Goal: Information Seeking & Learning: Learn about a topic

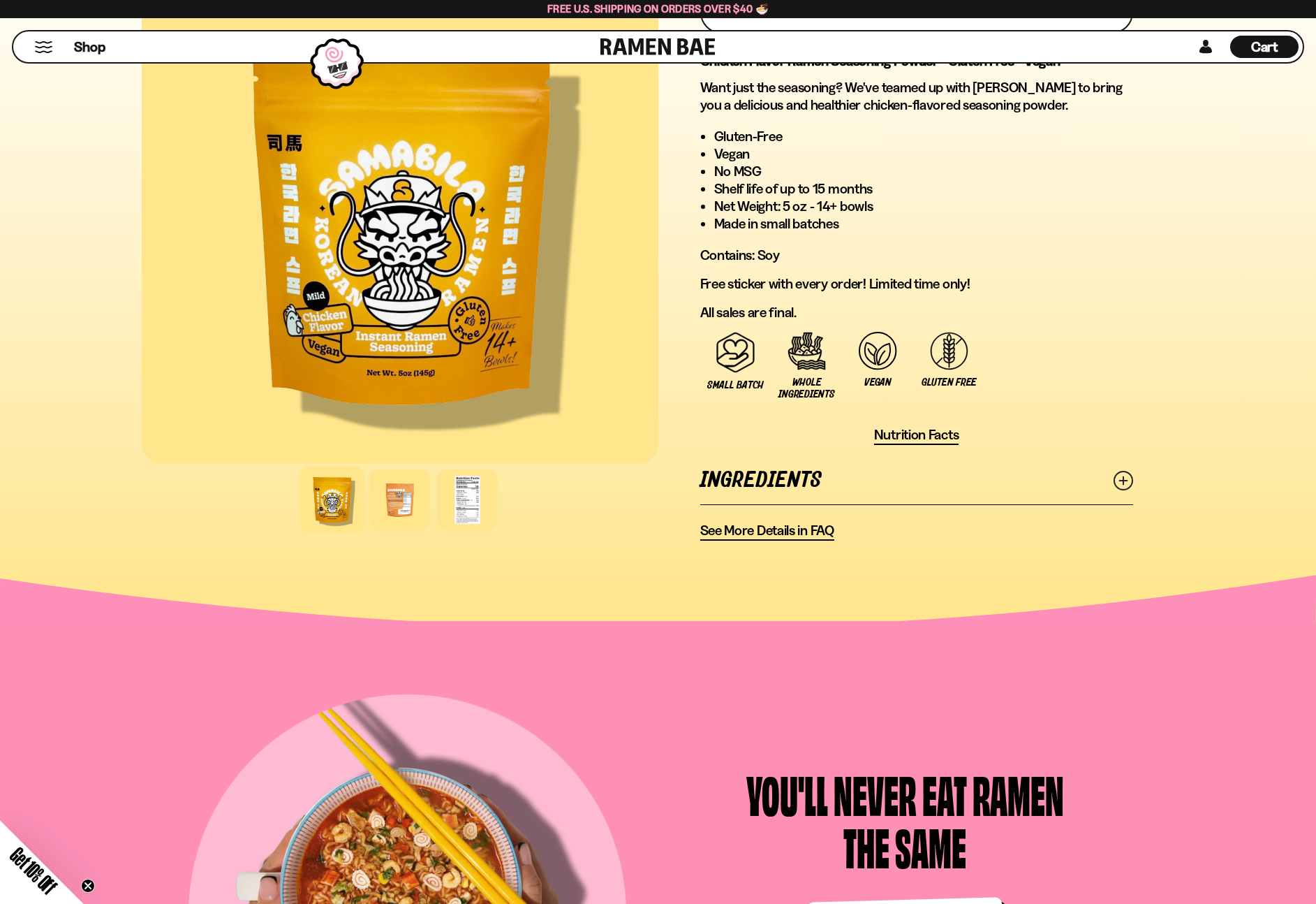
scroll to position [679, 0]
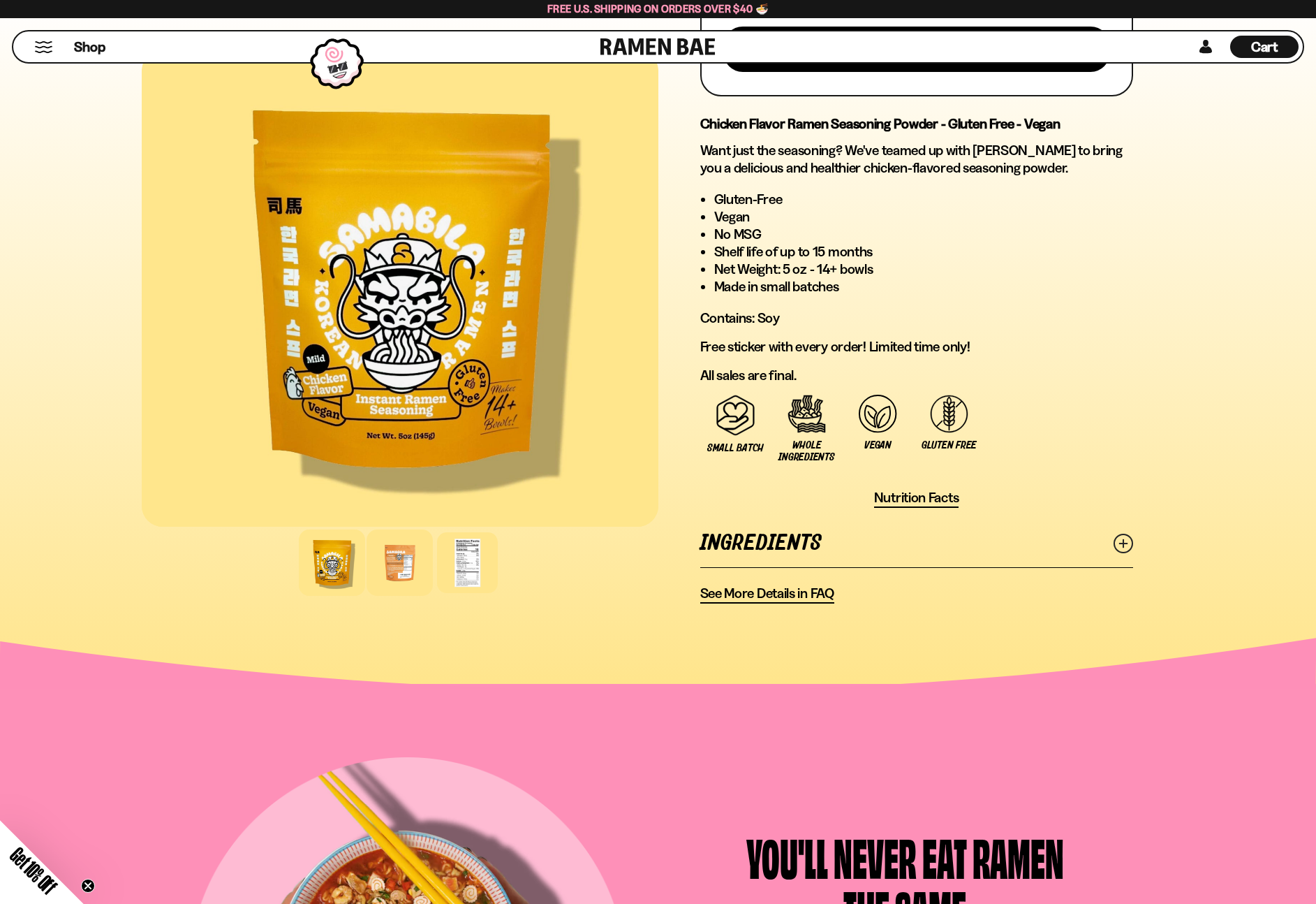
click at [406, 558] on div at bounding box center [400, 562] width 66 height 67
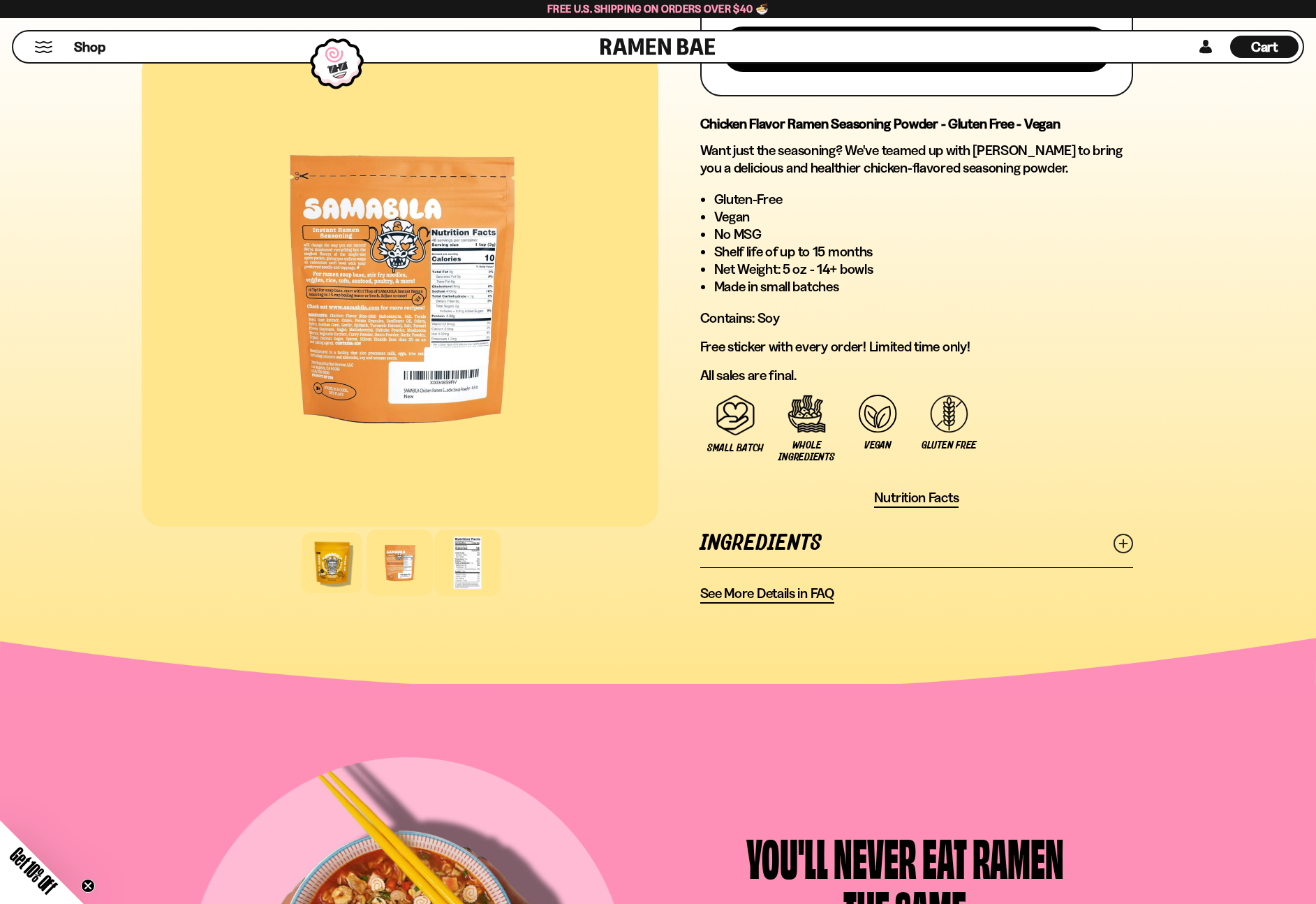
click at [478, 564] on div at bounding box center [467, 562] width 66 height 67
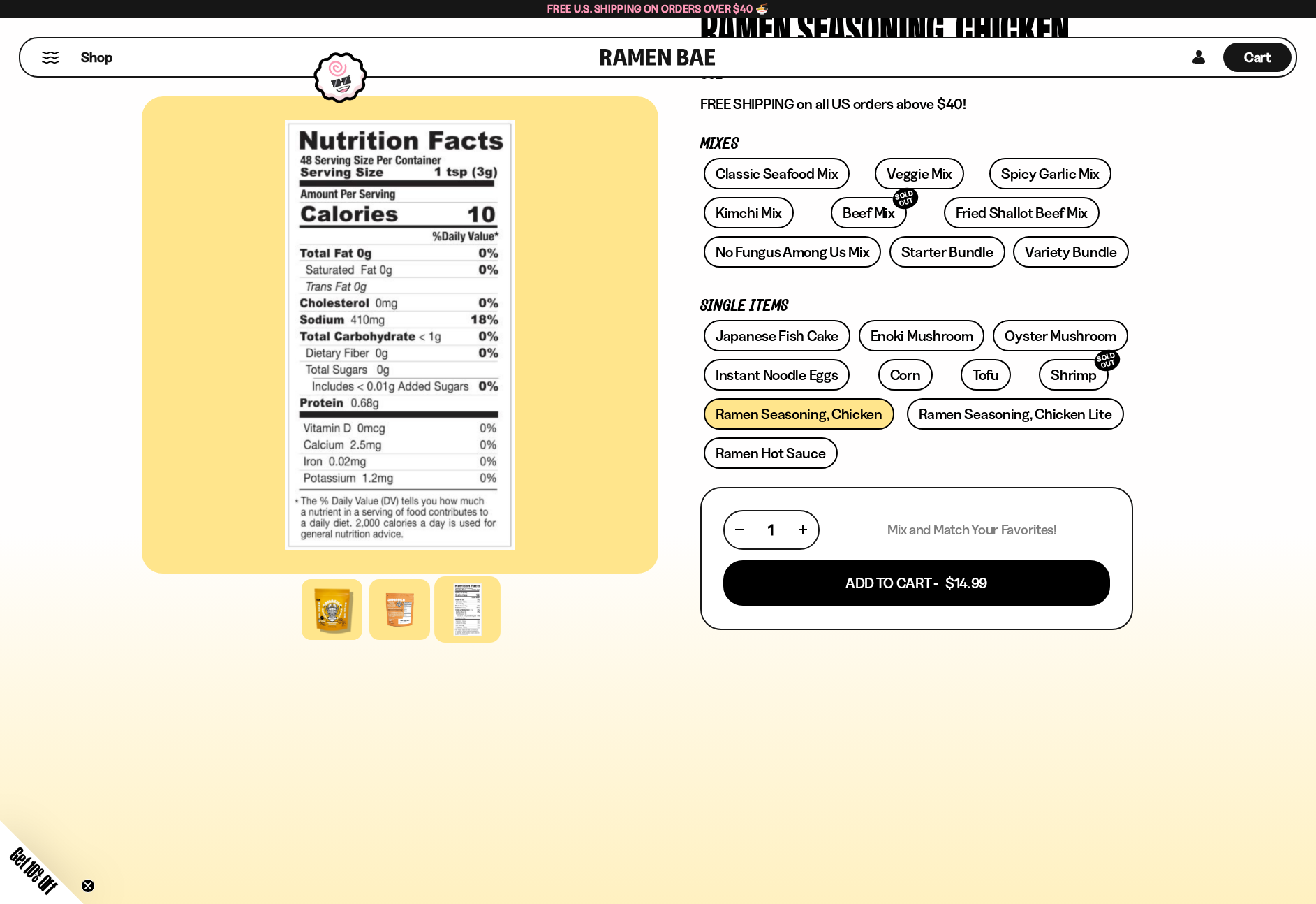
scroll to position [0, 0]
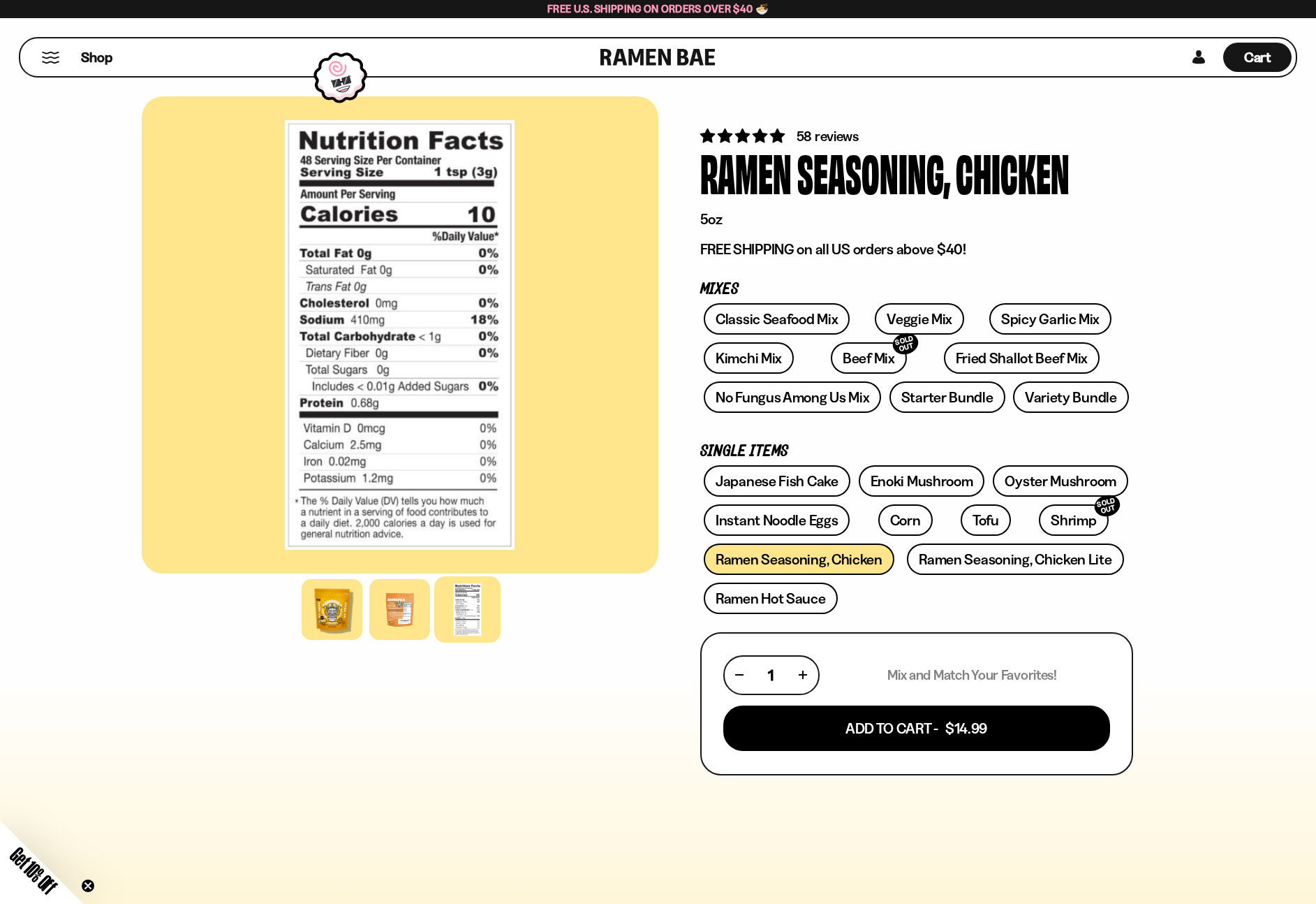
click at [621, 60] on link at bounding box center [658, 57] width 115 height 38
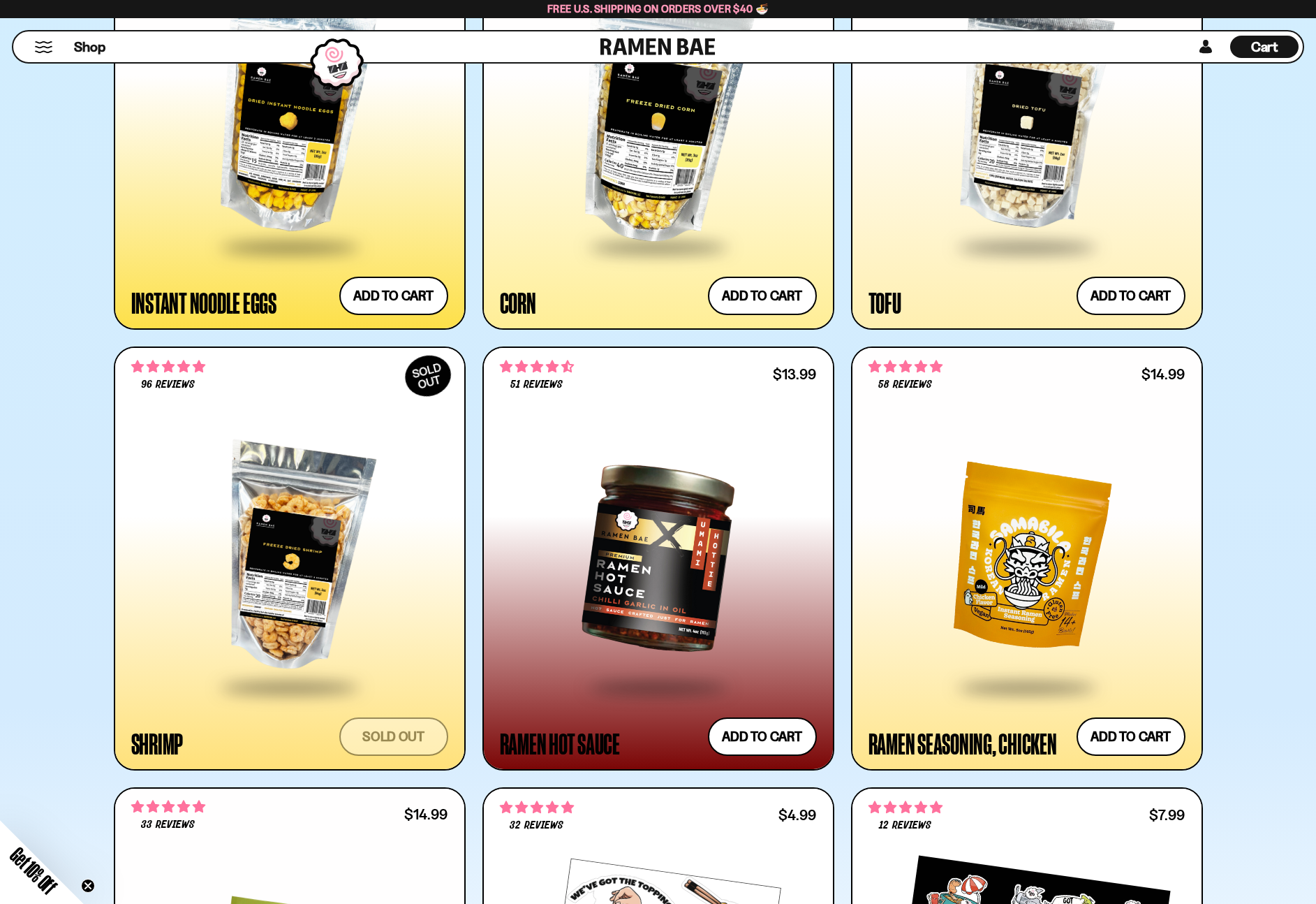
scroll to position [2738, 0]
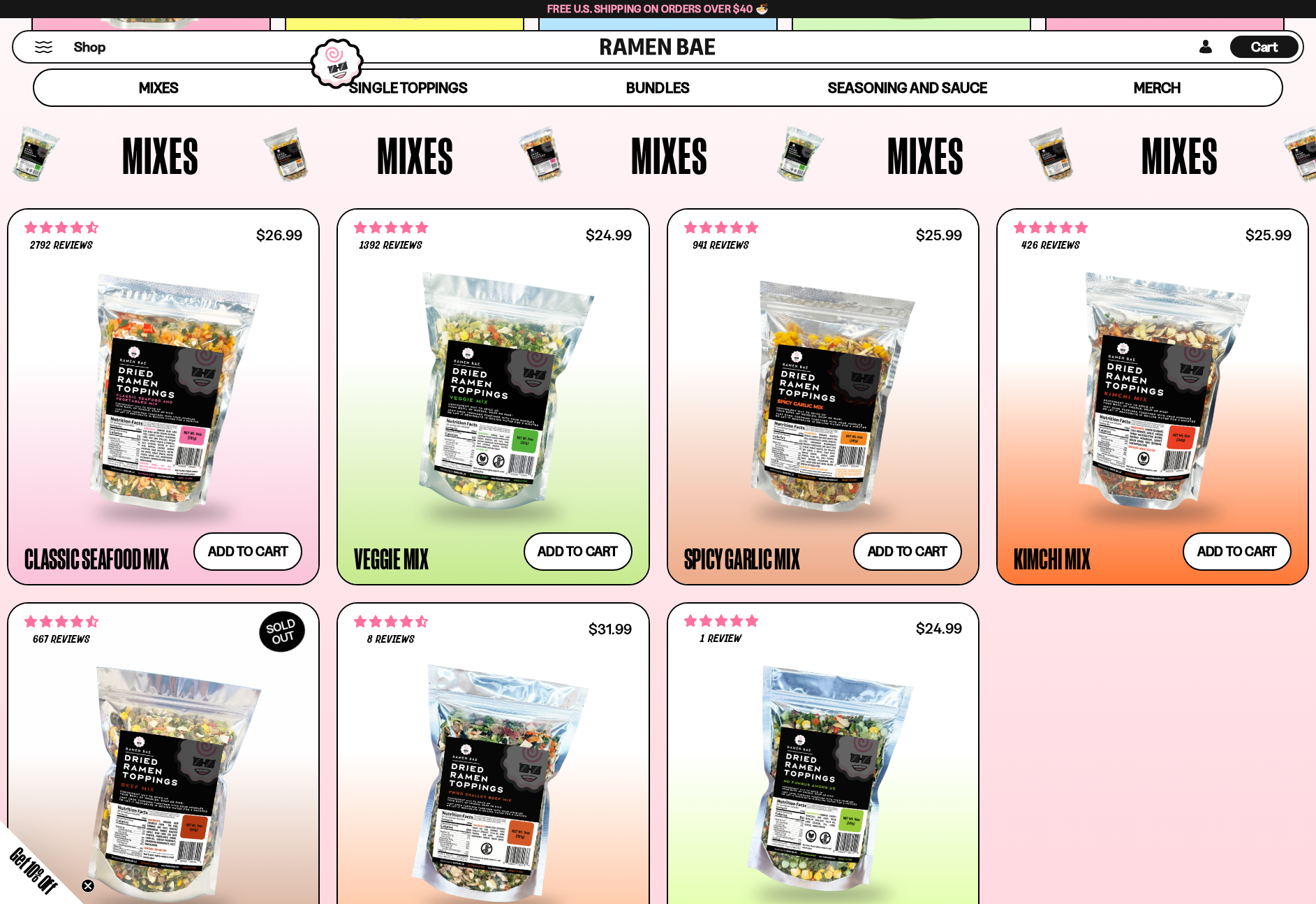
scroll to position [190, 0]
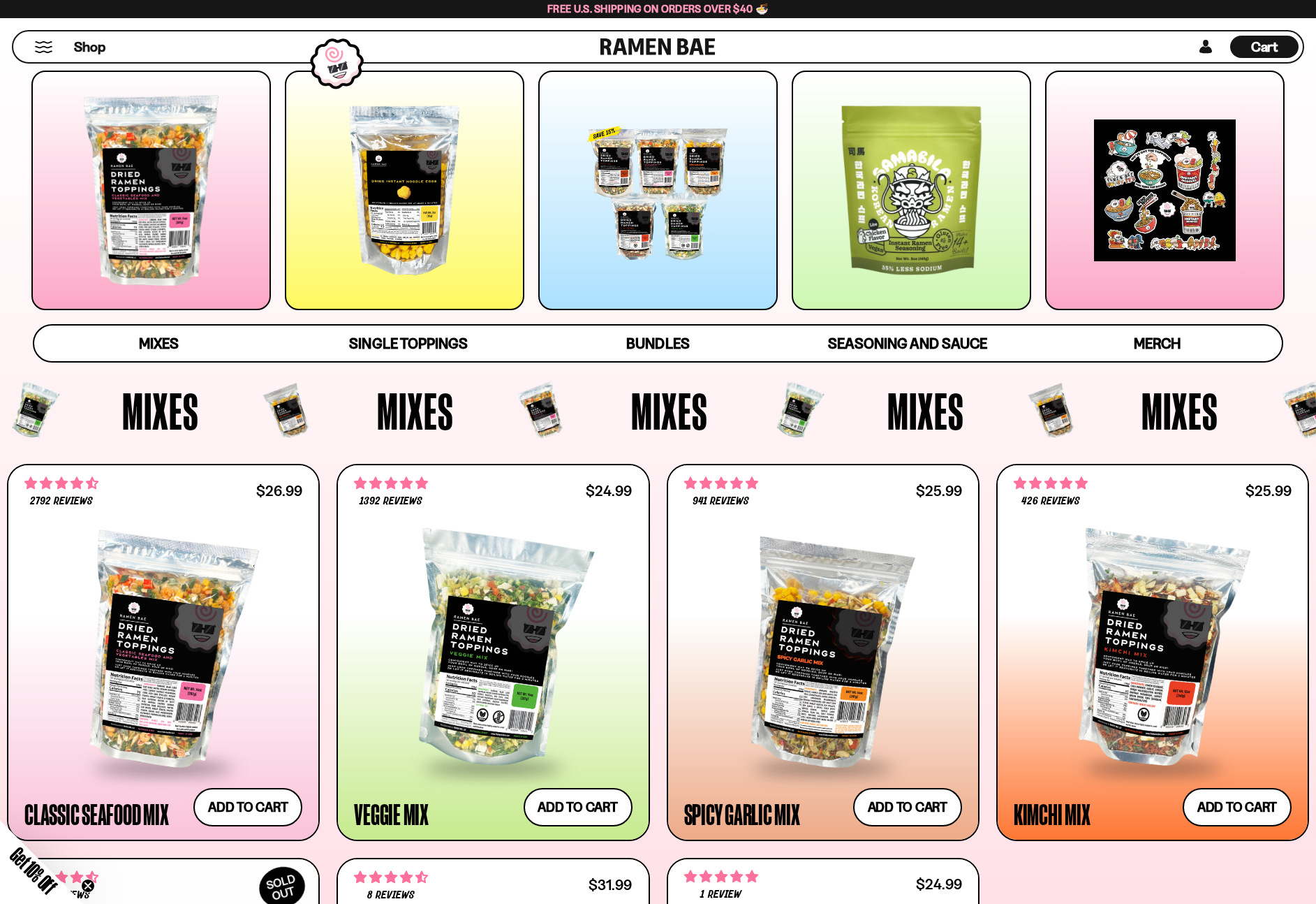
click at [878, 224] on div at bounding box center [912, 190] width 240 height 240
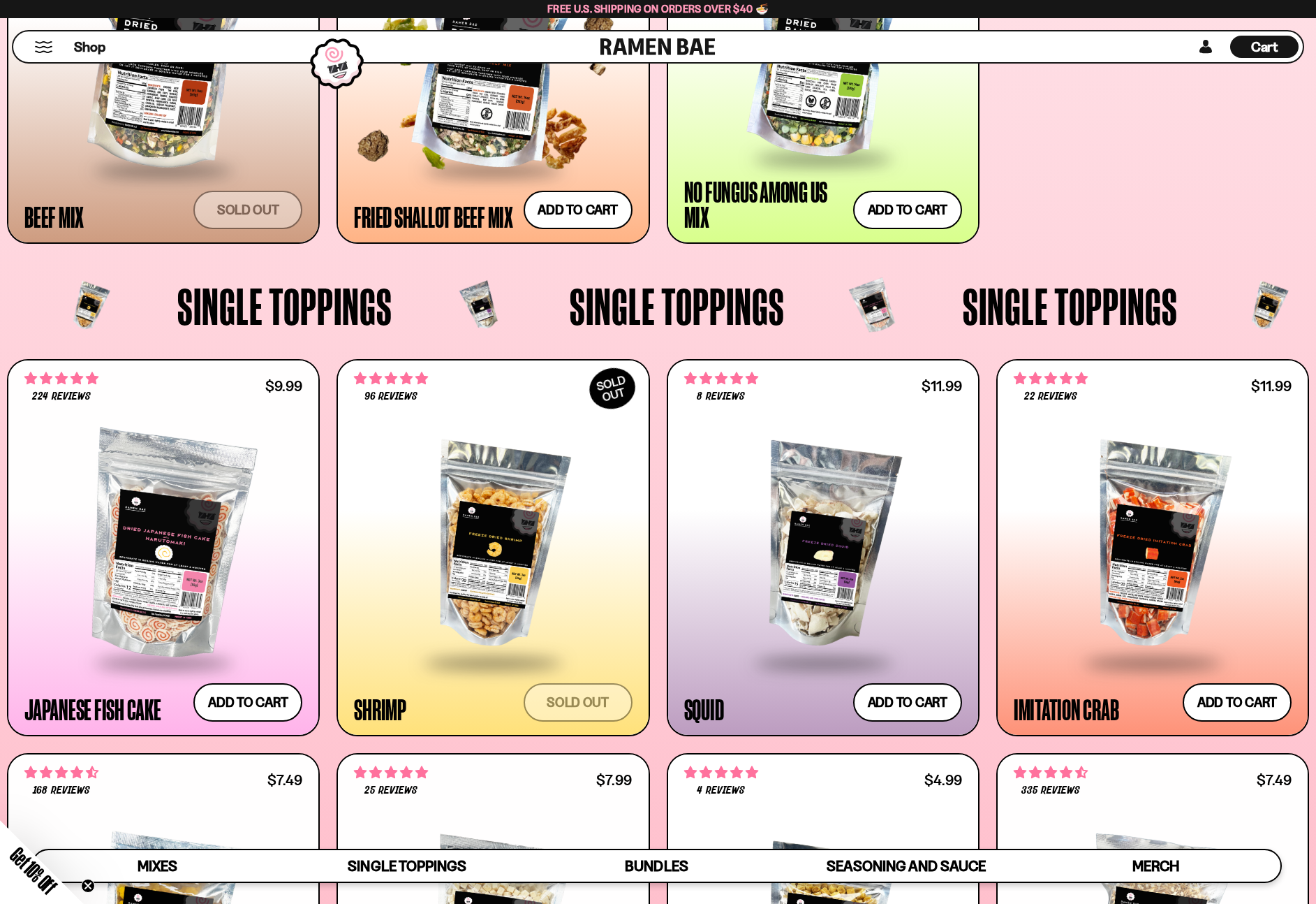
scroll to position [2260, 0]
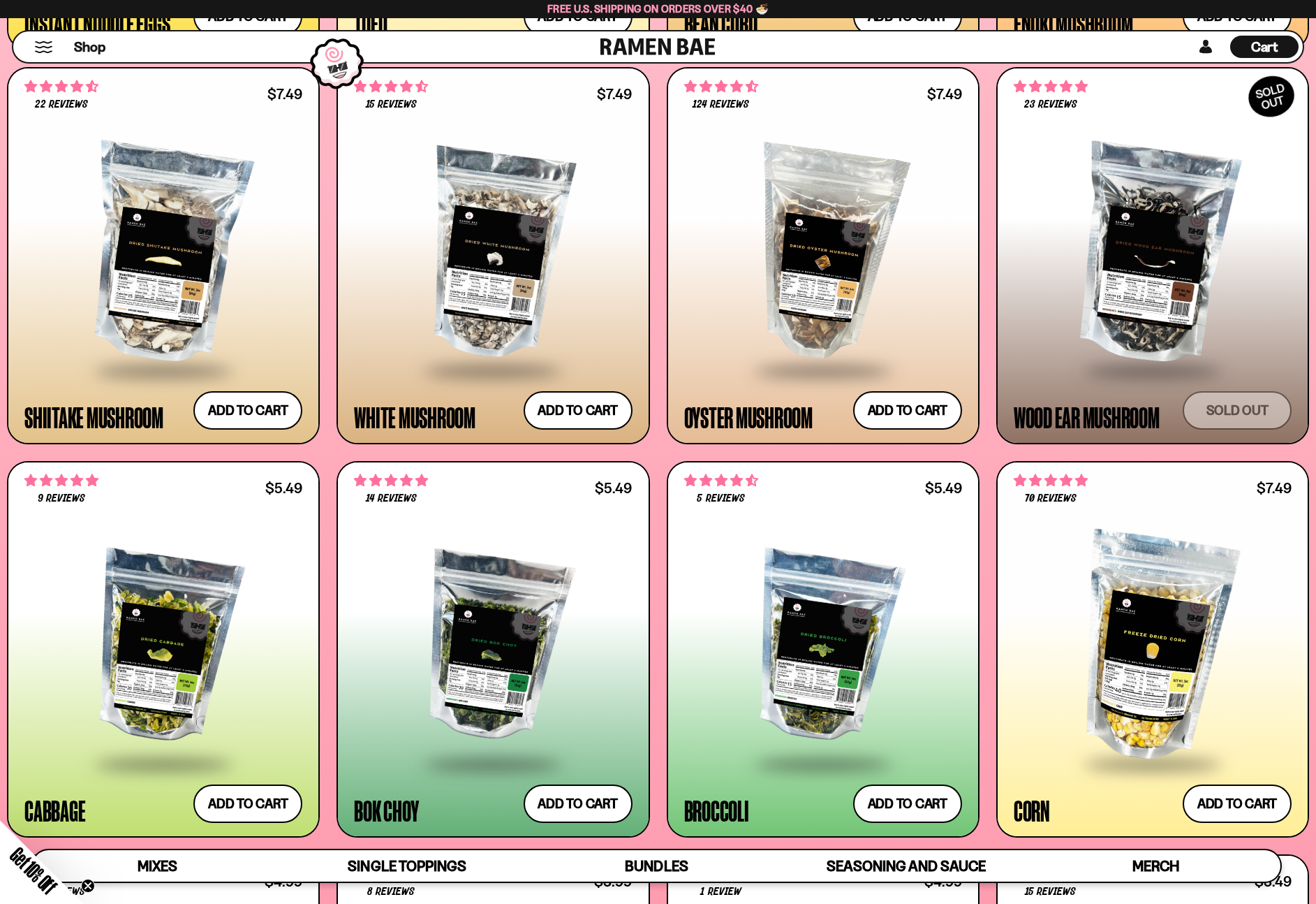
click at [48, 49] on button "Mobile Menu Trigger" at bounding box center [44, 47] width 19 height 11
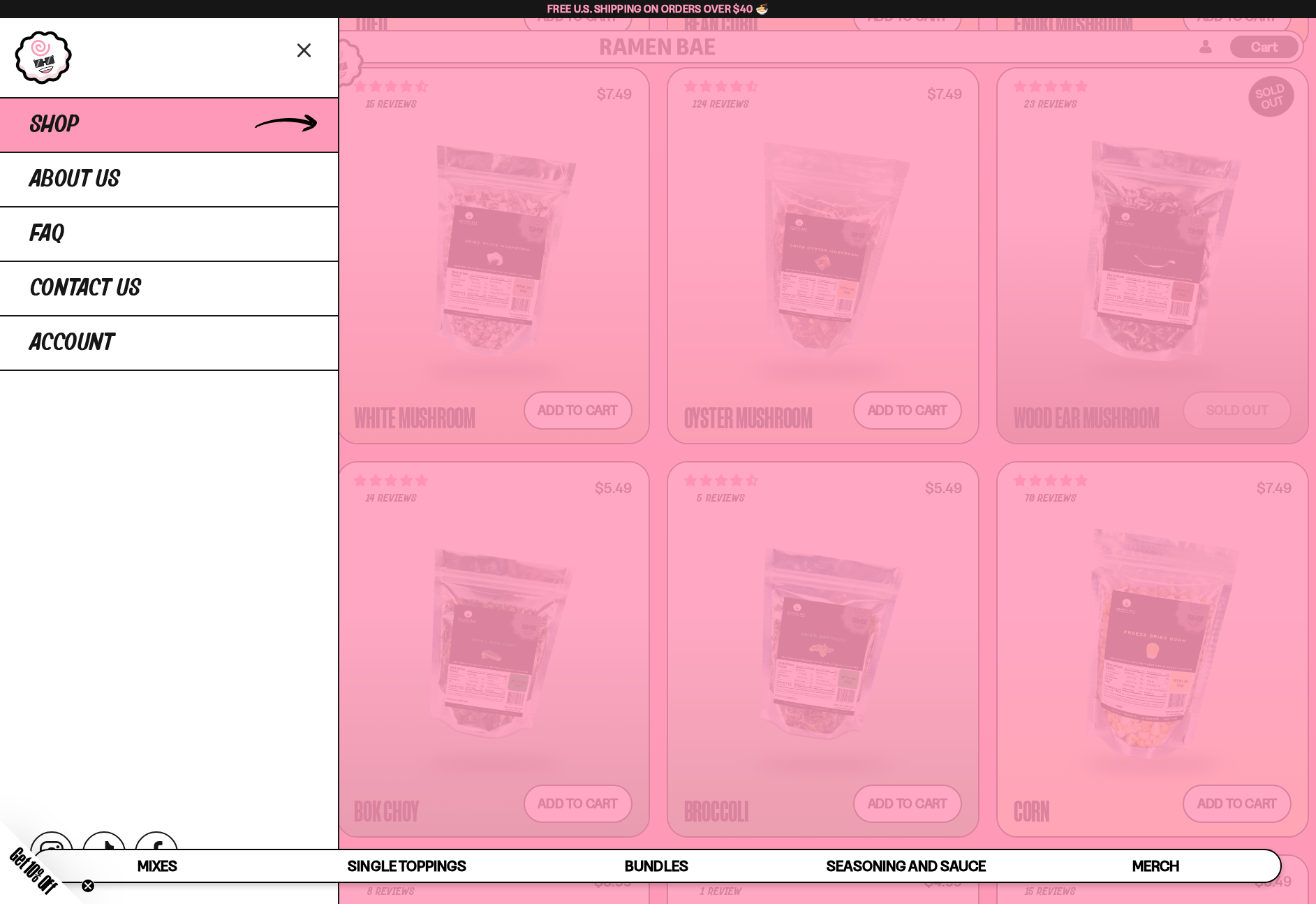
click at [58, 130] on span "Shop" at bounding box center [55, 125] width 49 height 25
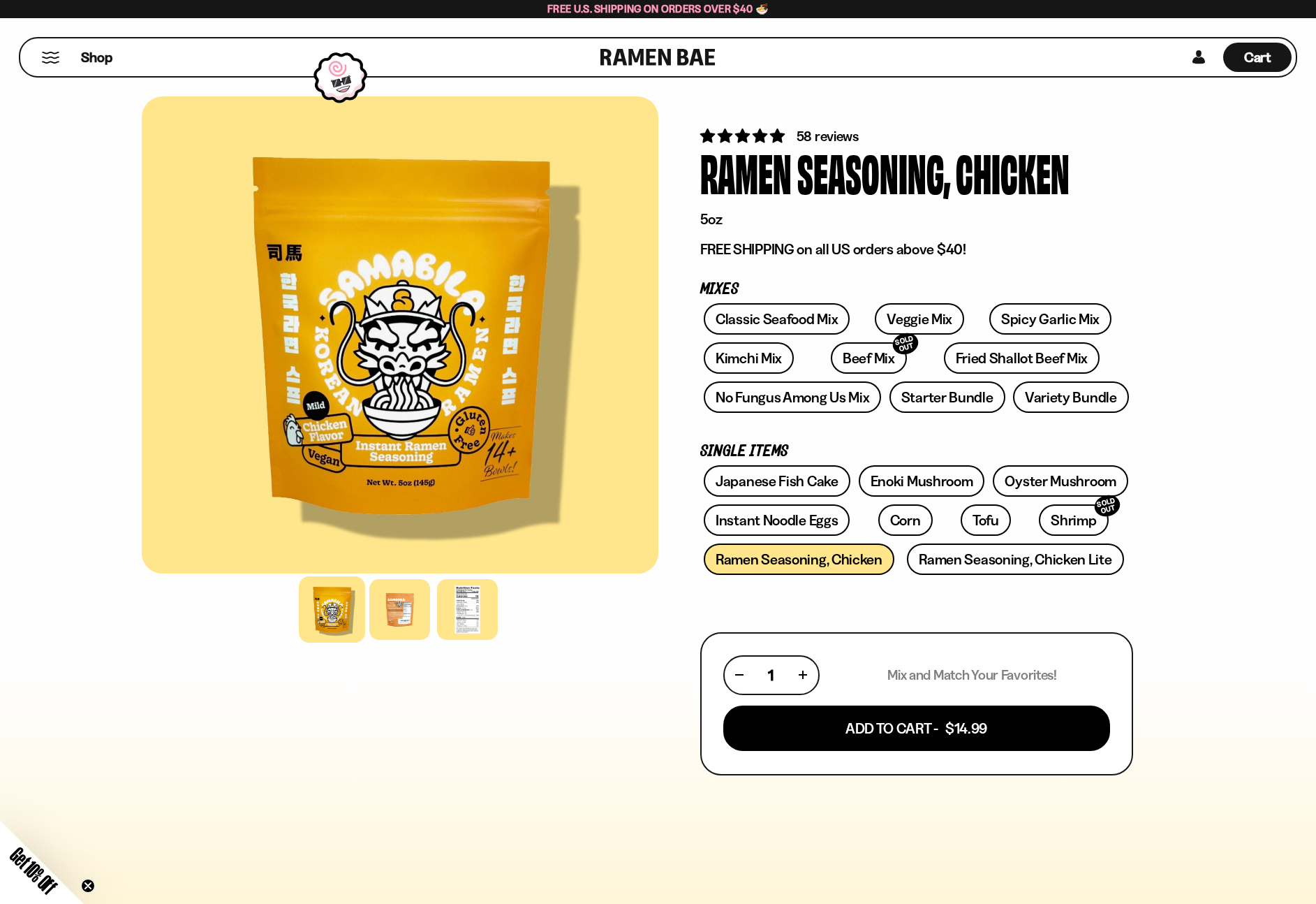
click at [433, 604] on div at bounding box center [400, 609] width 516 height 68
click at [482, 601] on div at bounding box center [467, 609] width 66 height 67
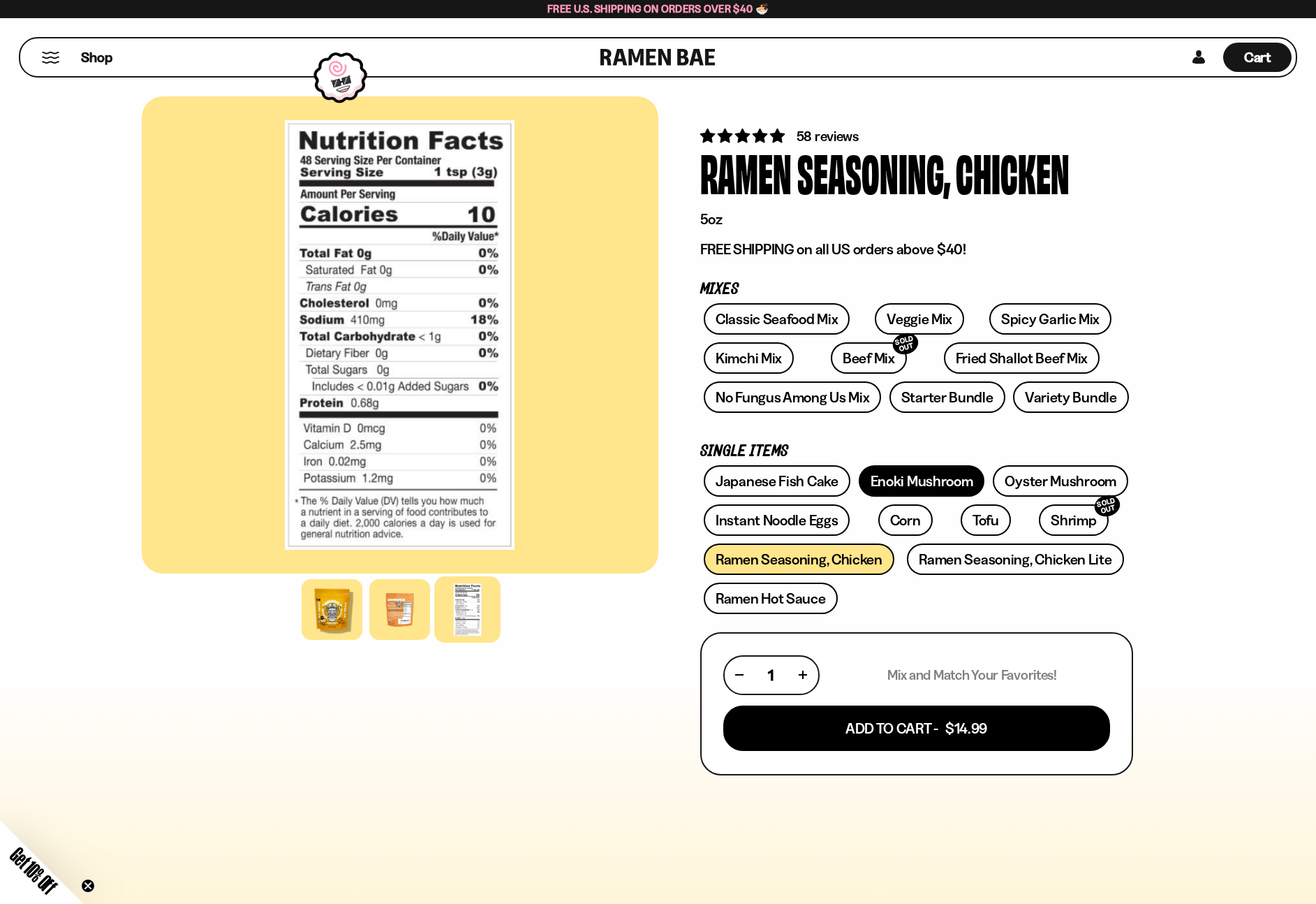
click at [958, 484] on link "Enoki Mushroom" at bounding box center [922, 481] width 126 height 31
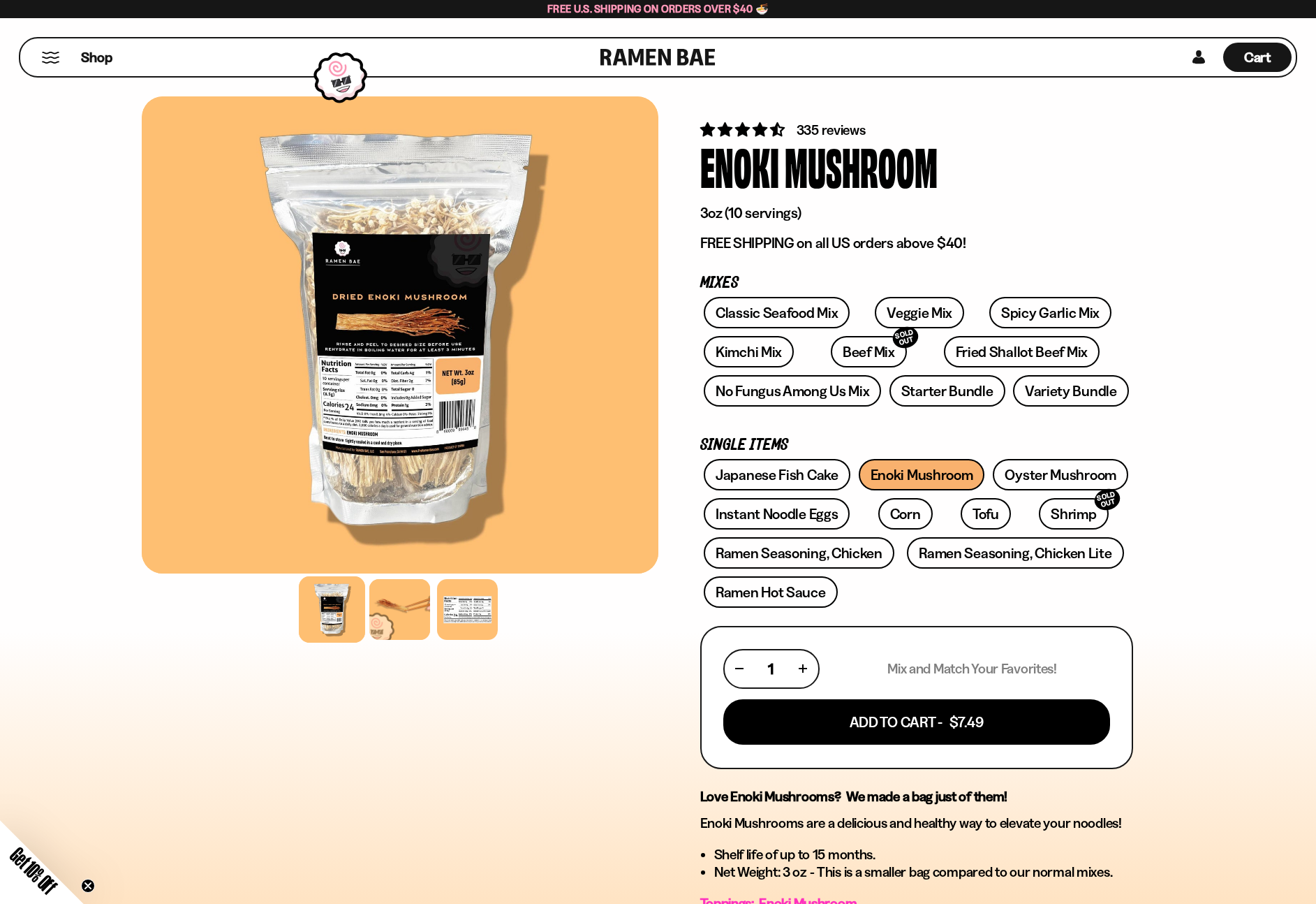
scroll to position [8, 0]
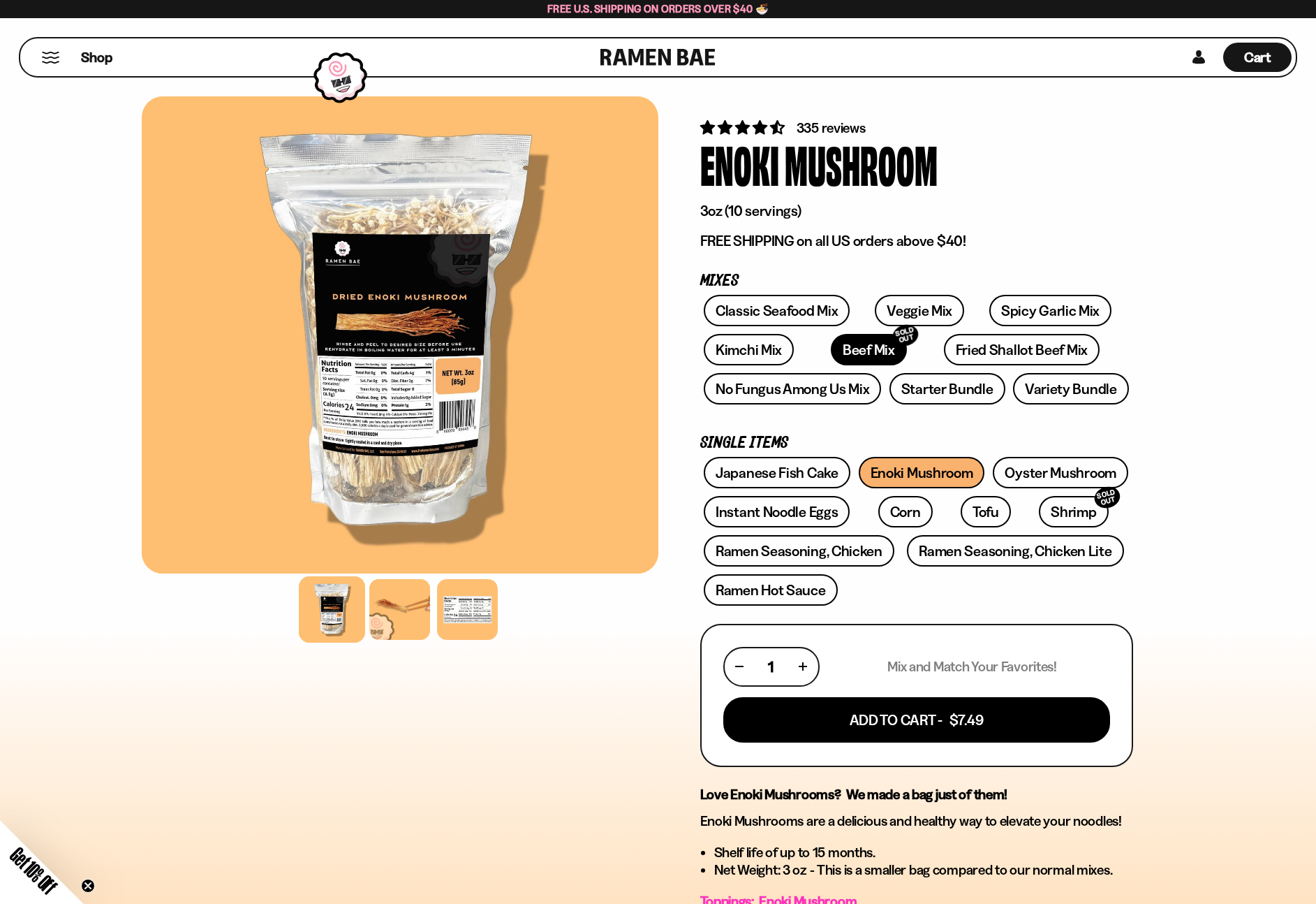
click at [831, 358] on link "Beef Mix SOLD OUT" at bounding box center [869, 350] width 76 height 31
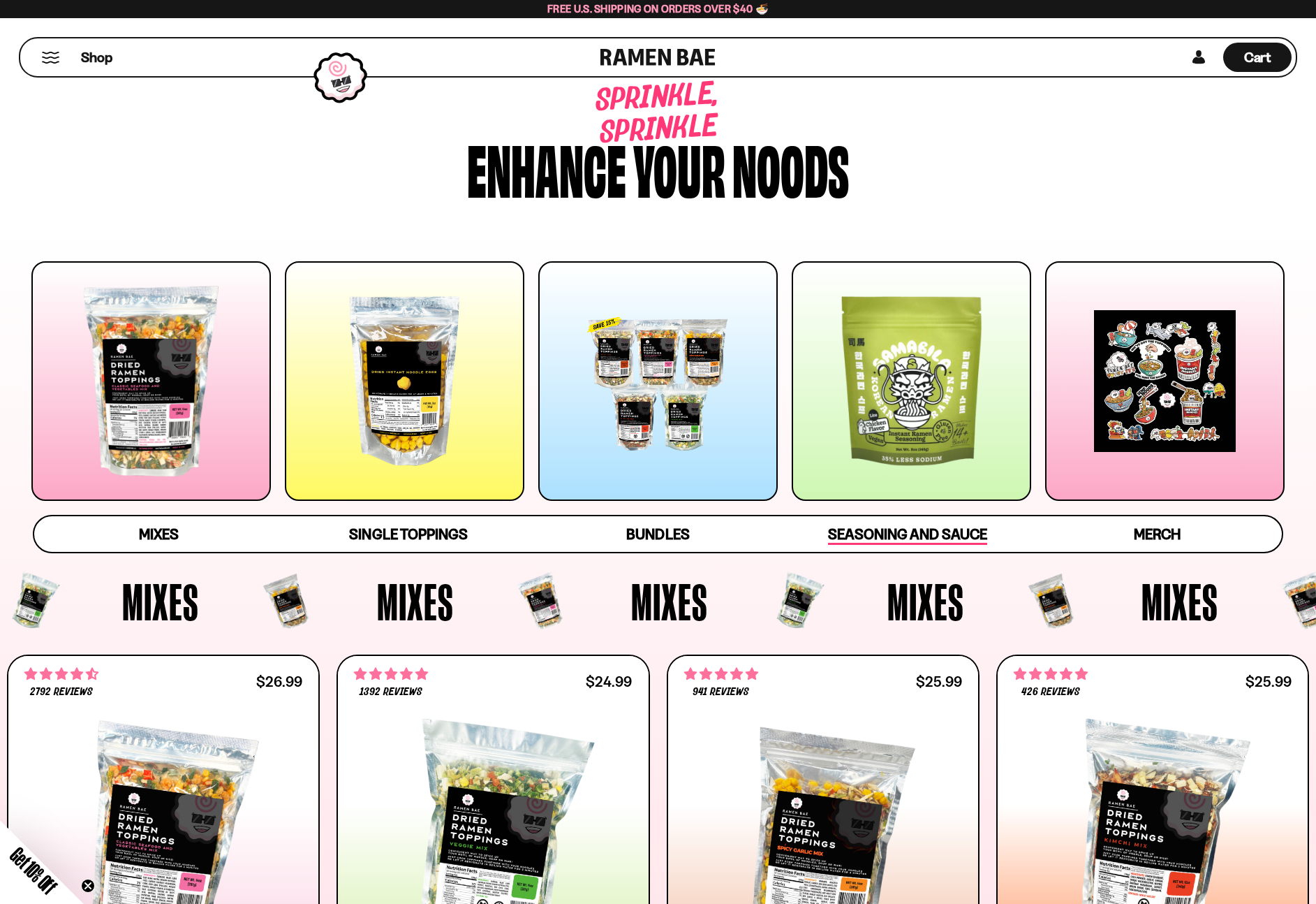
click at [891, 525] on span "Seasoning and Sauce" at bounding box center [907, 535] width 158 height 20
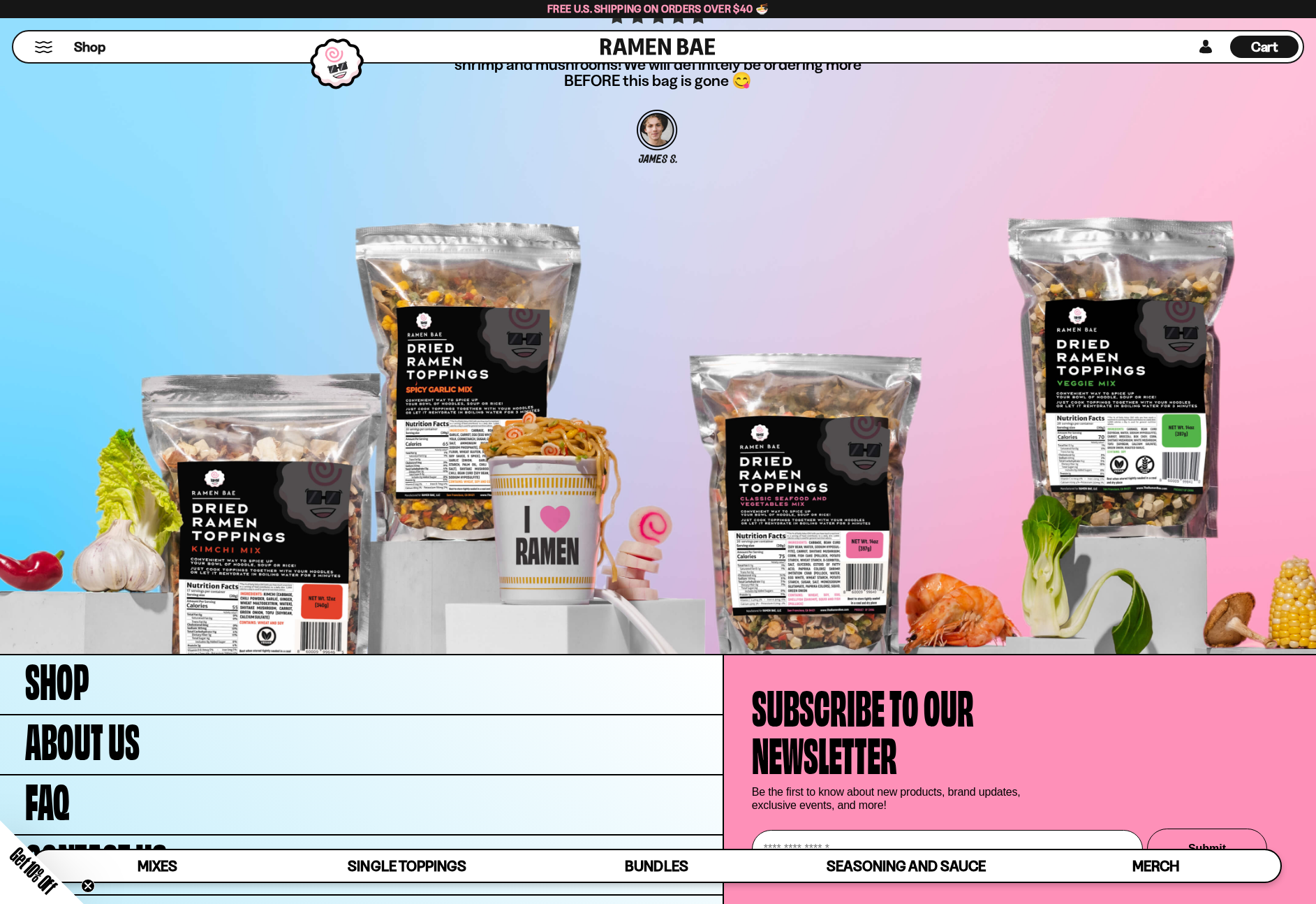
scroll to position [5263, 0]
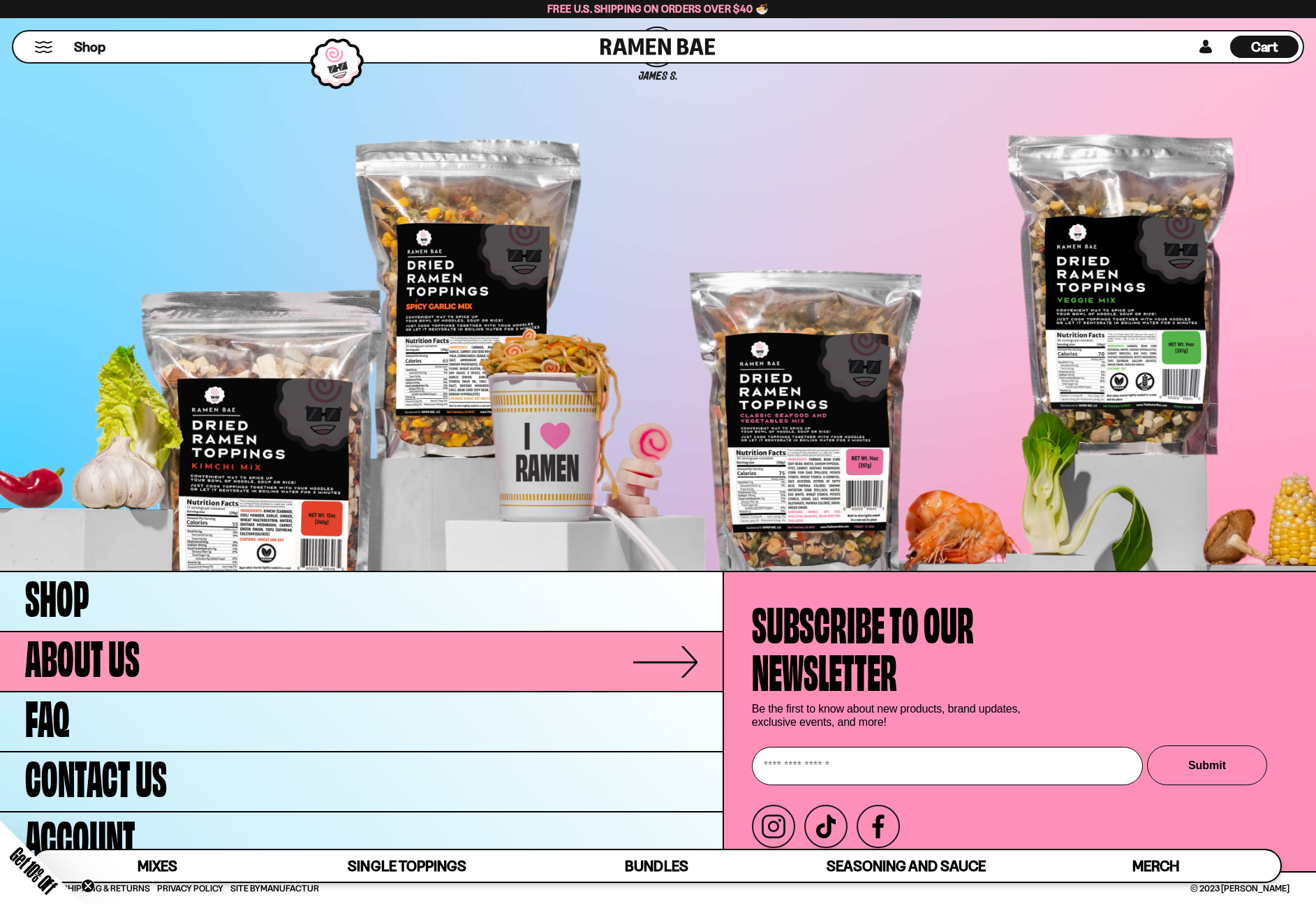
click at [120, 653] on span "About Us" at bounding box center [83, 654] width 115 height 48
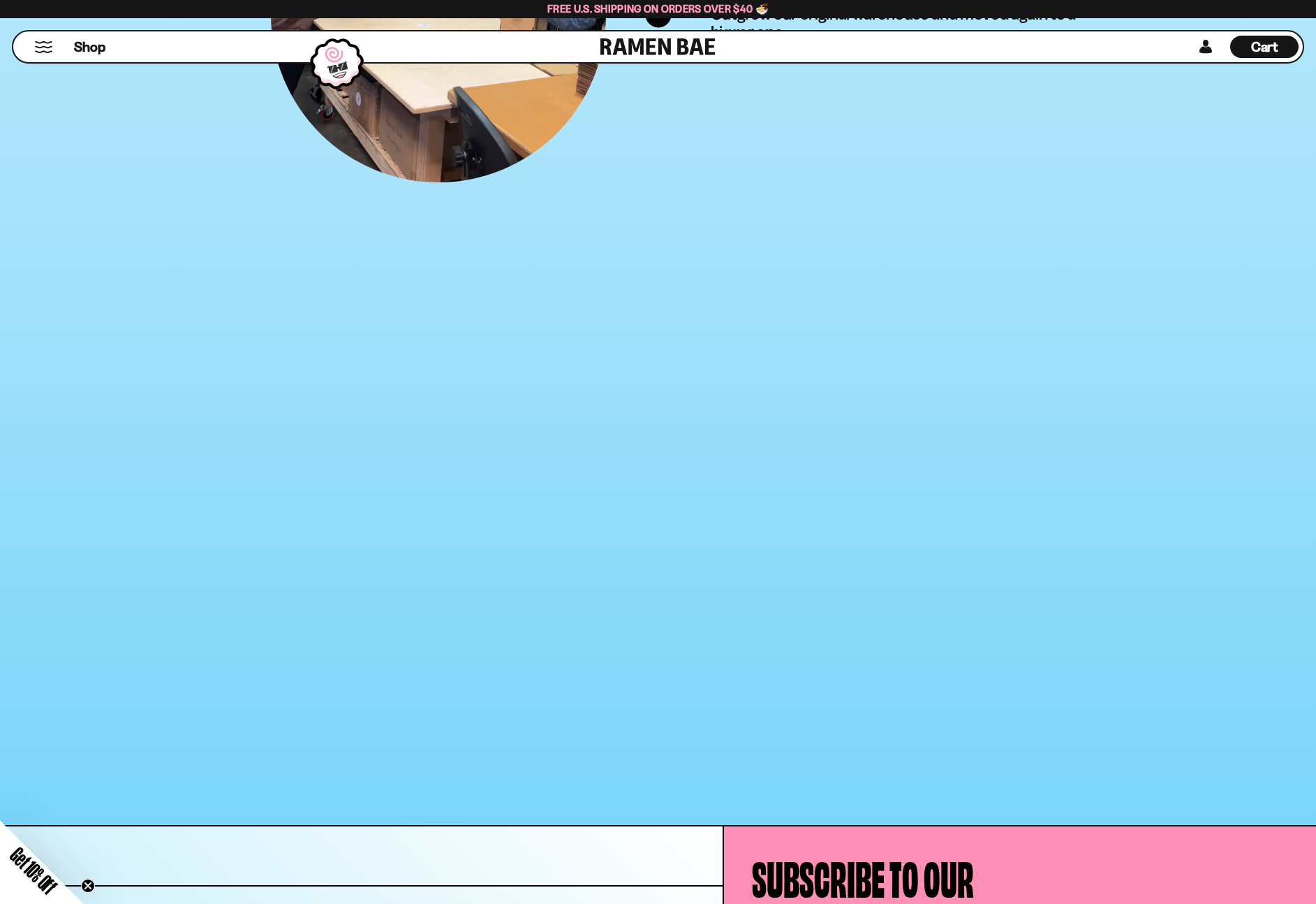
scroll to position [5249, 0]
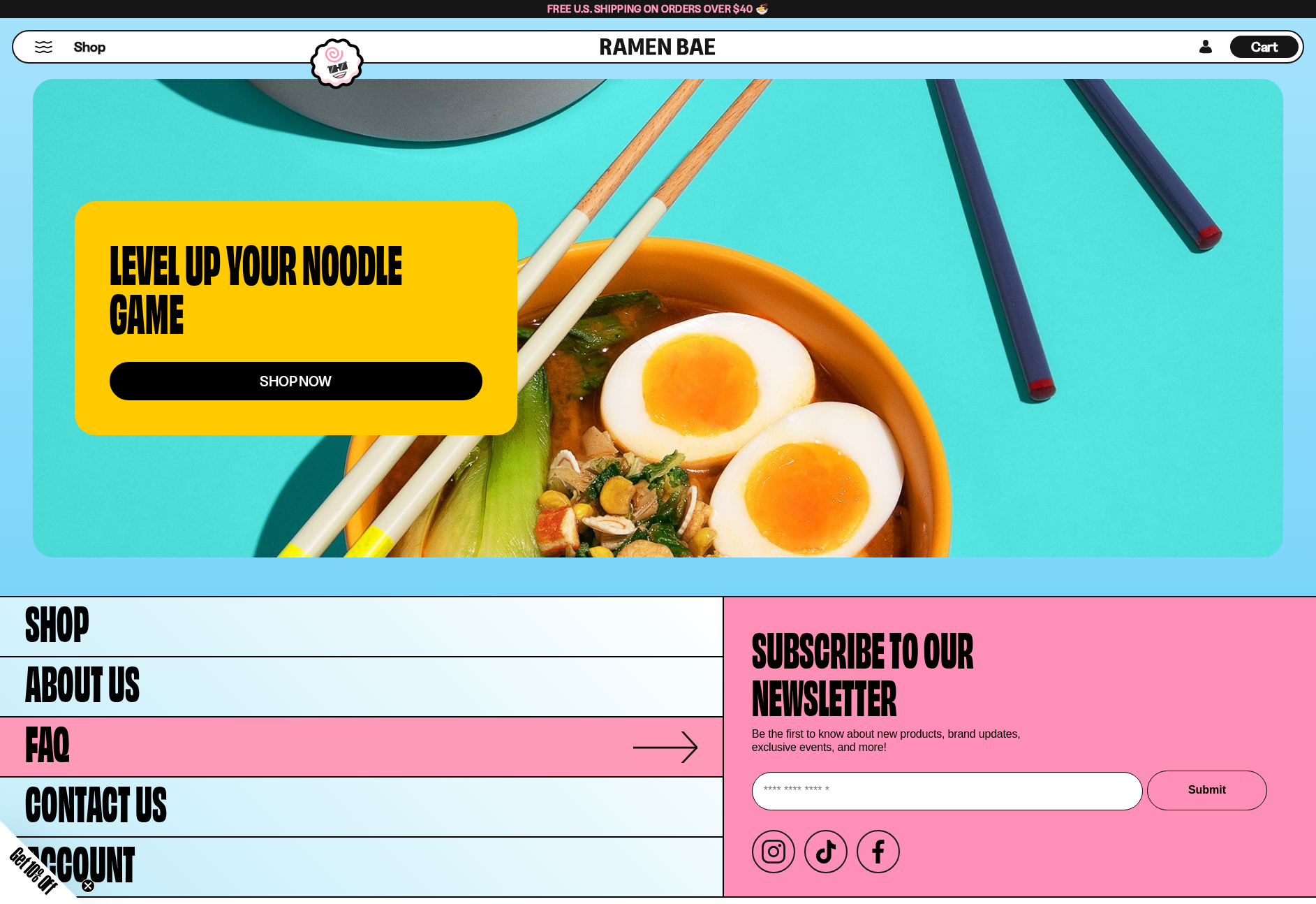
click at [79, 723] on link "FAQ" at bounding box center [361, 746] width 722 height 58
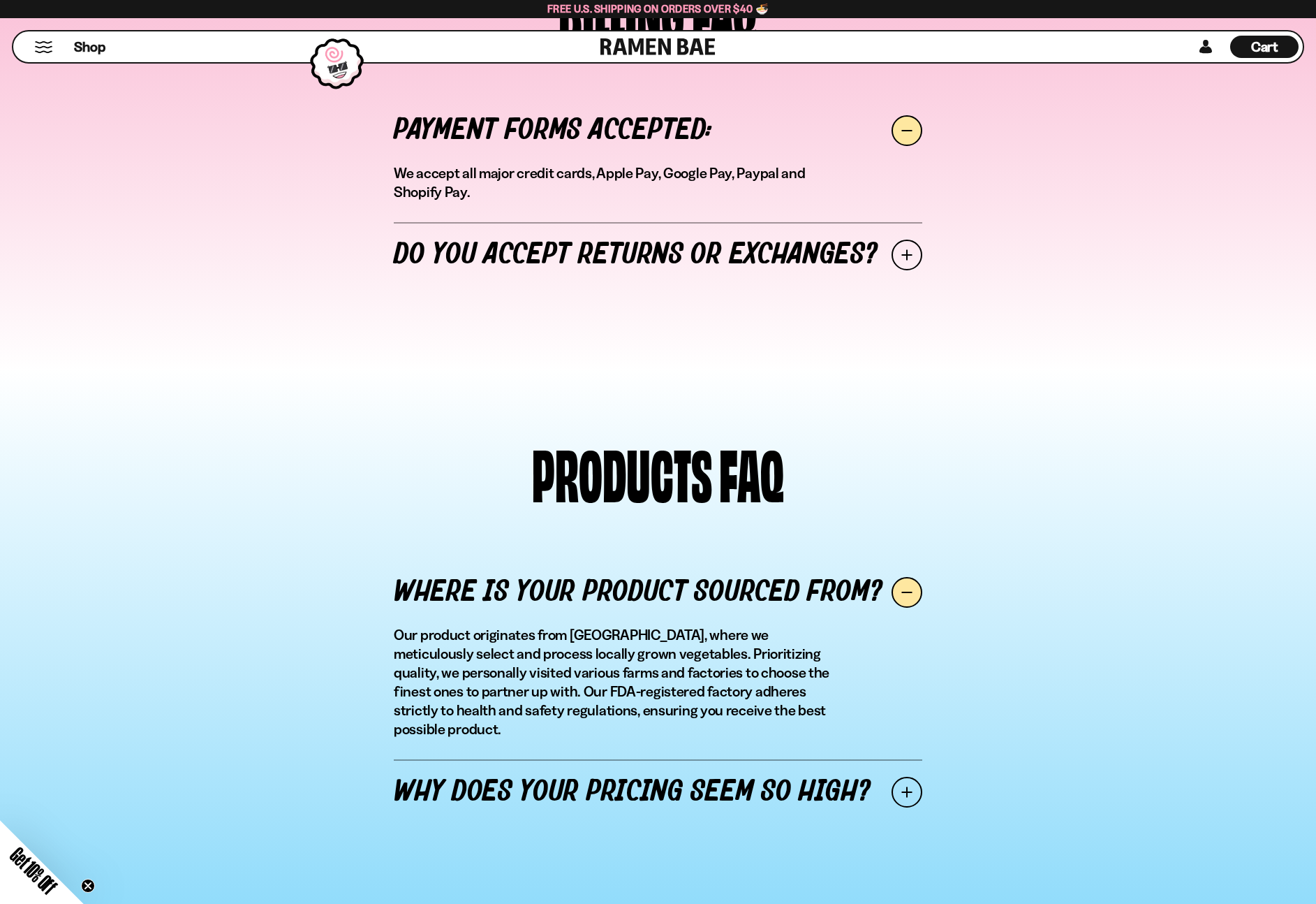
scroll to position [1567, 0]
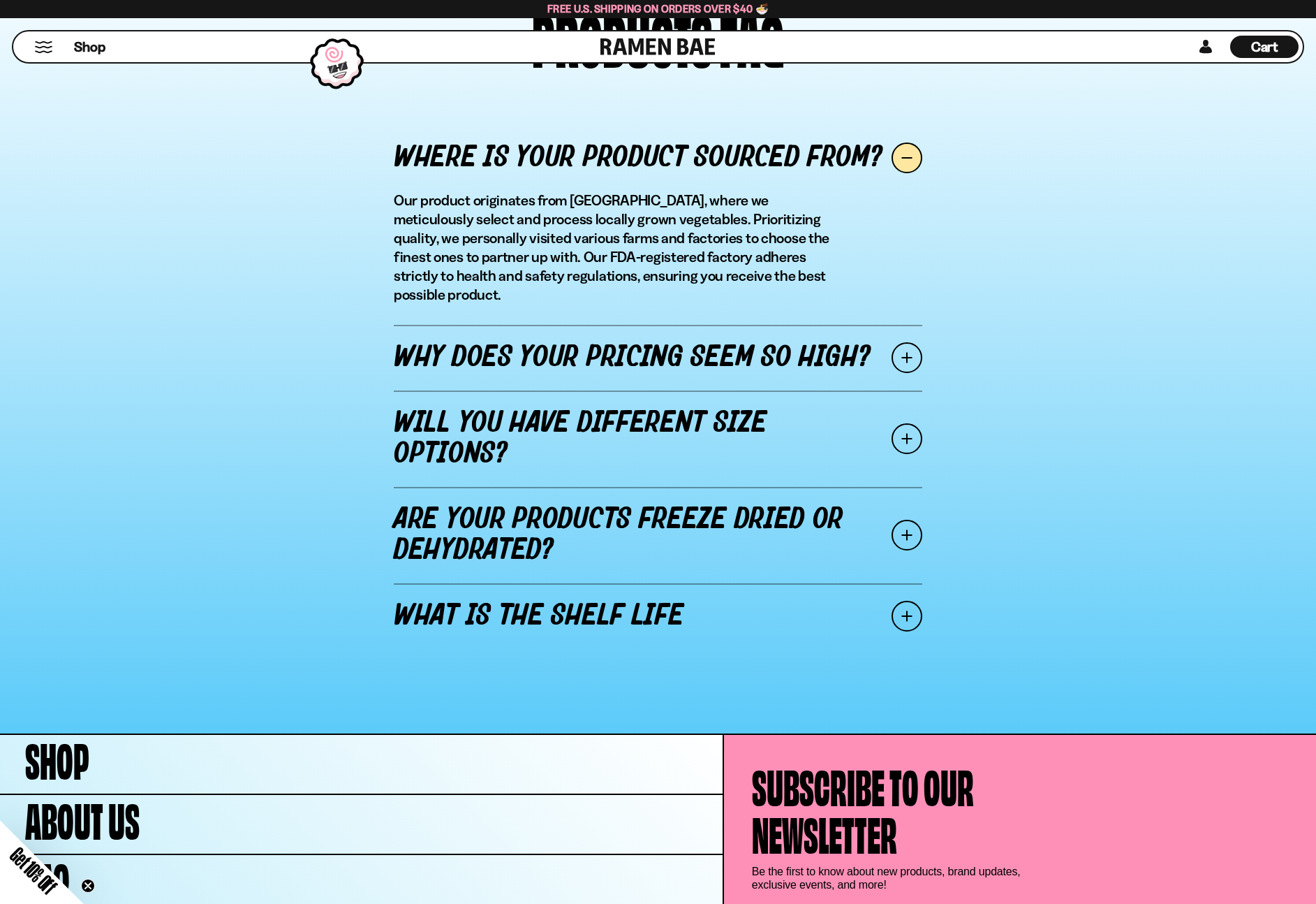
click at [849, 338] on link "Why does your pricing seem so high?" at bounding box center [658, 358] width 529 height 66
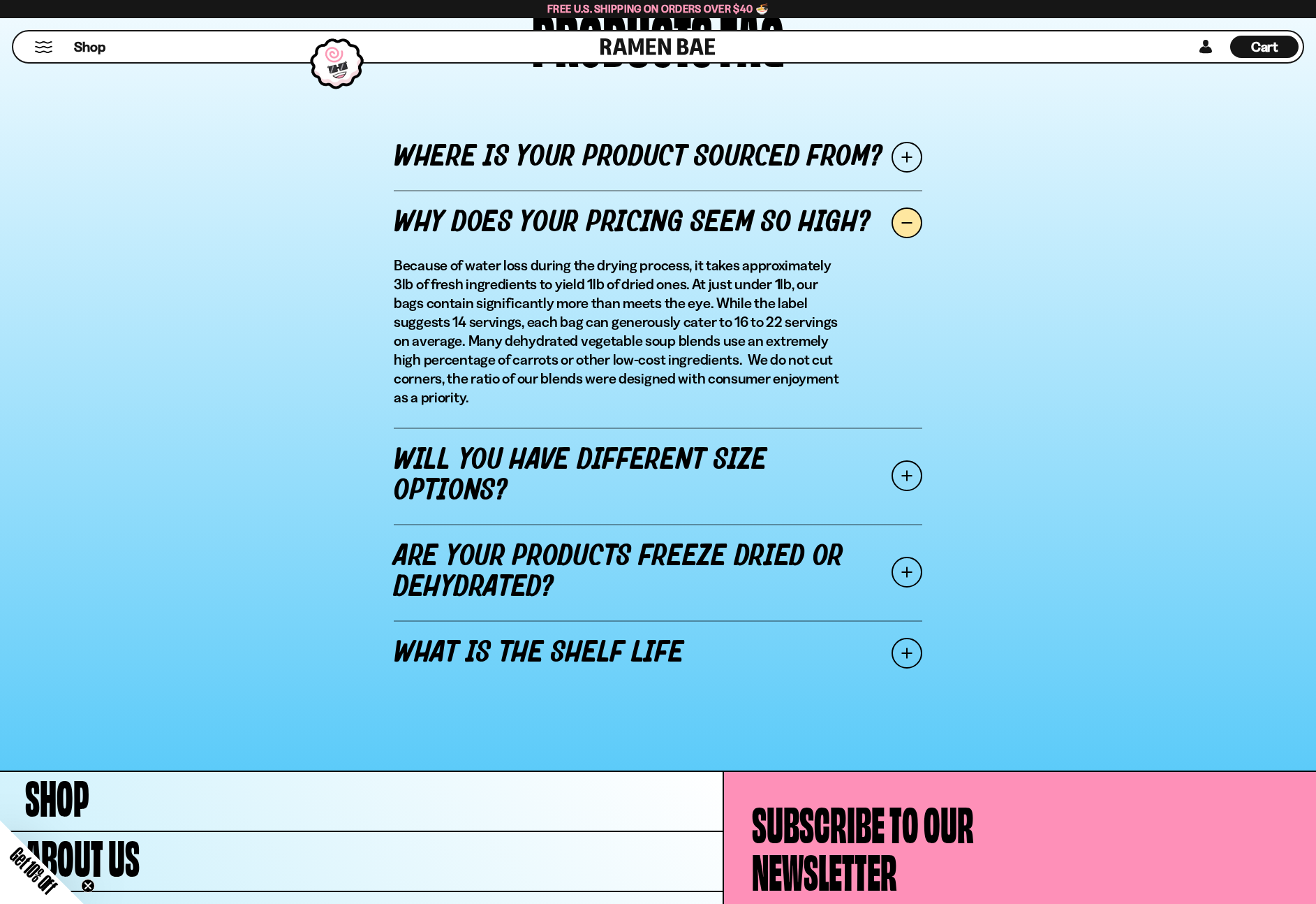
click at [914, 462] on span at bounding box center [906, 475] width 30 height 30
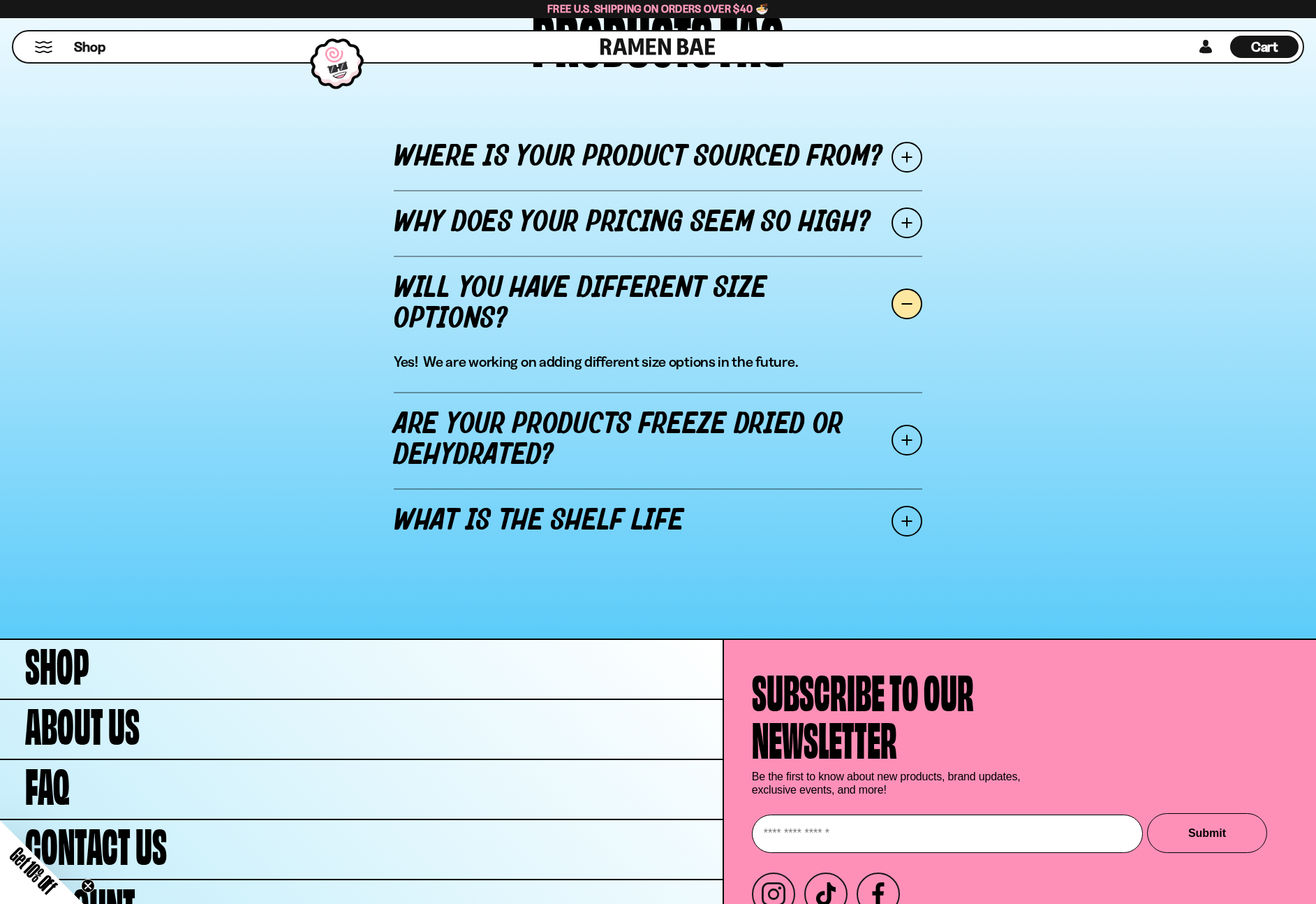
click at [894, 442] on span at bounding box center [906, 439] width 30 height 30
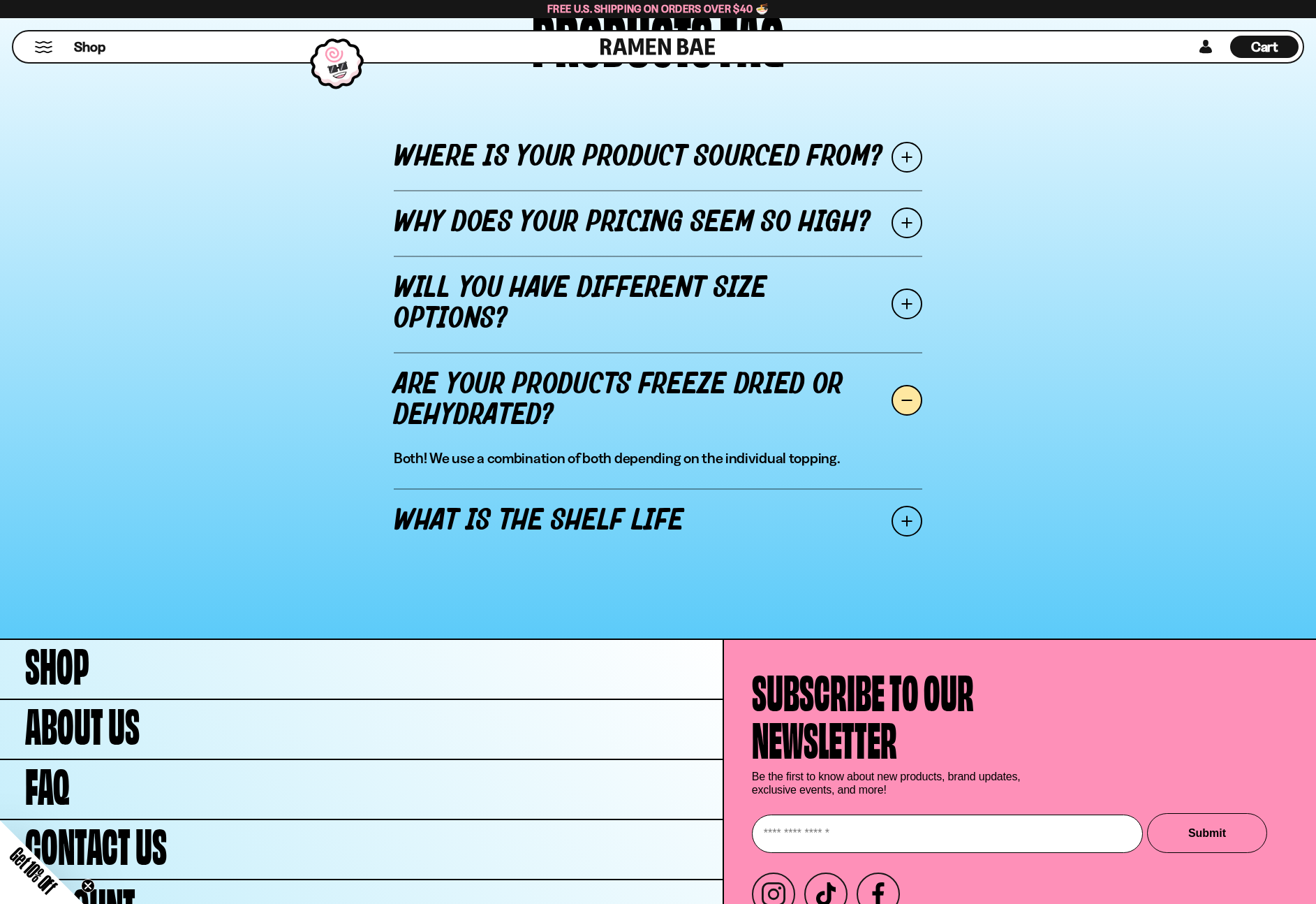
click at [878, 506] on link "What is the shelf life" at bounding box center [658, 521] width 529 height 66
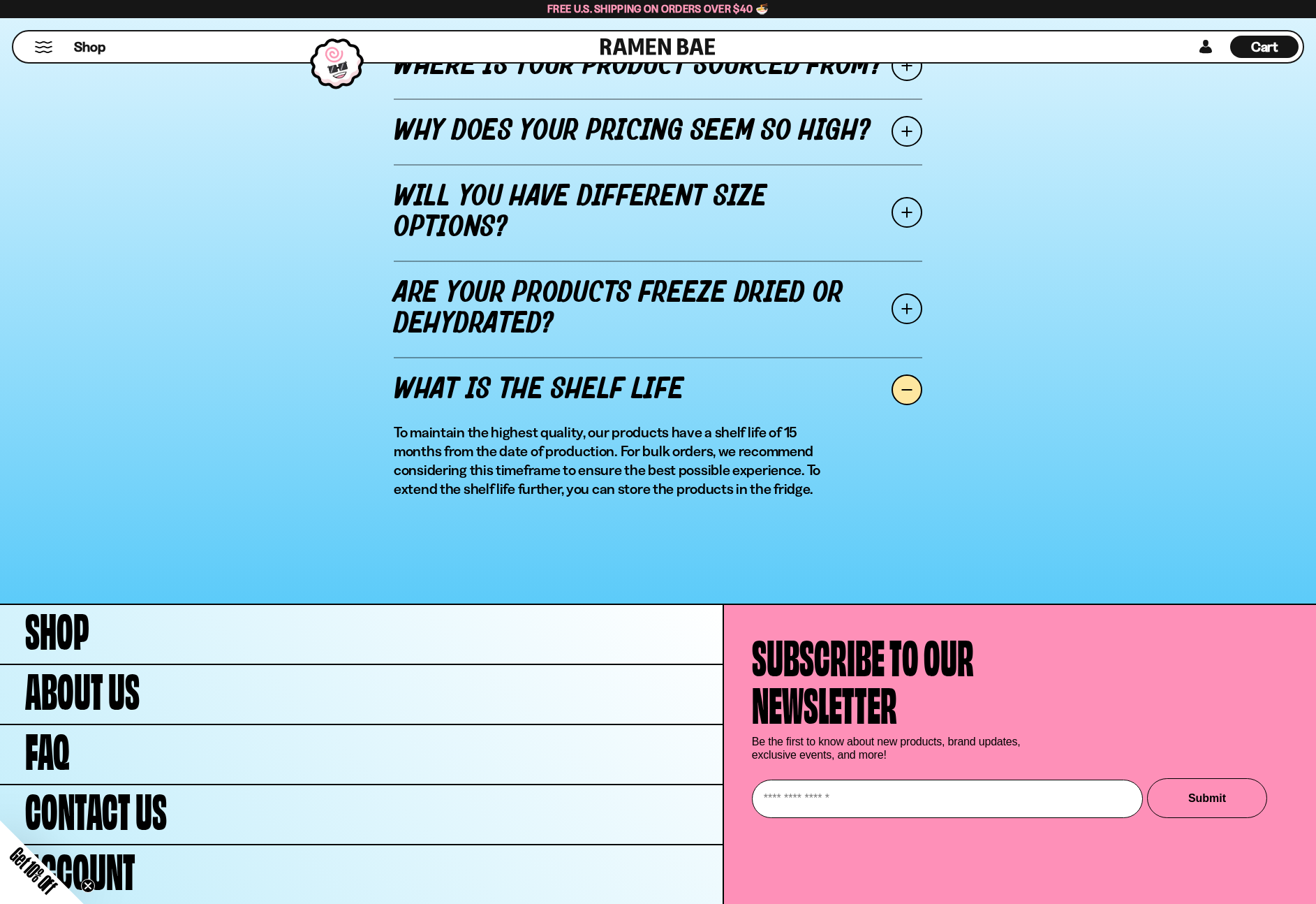
scroll to position [1693, 0]
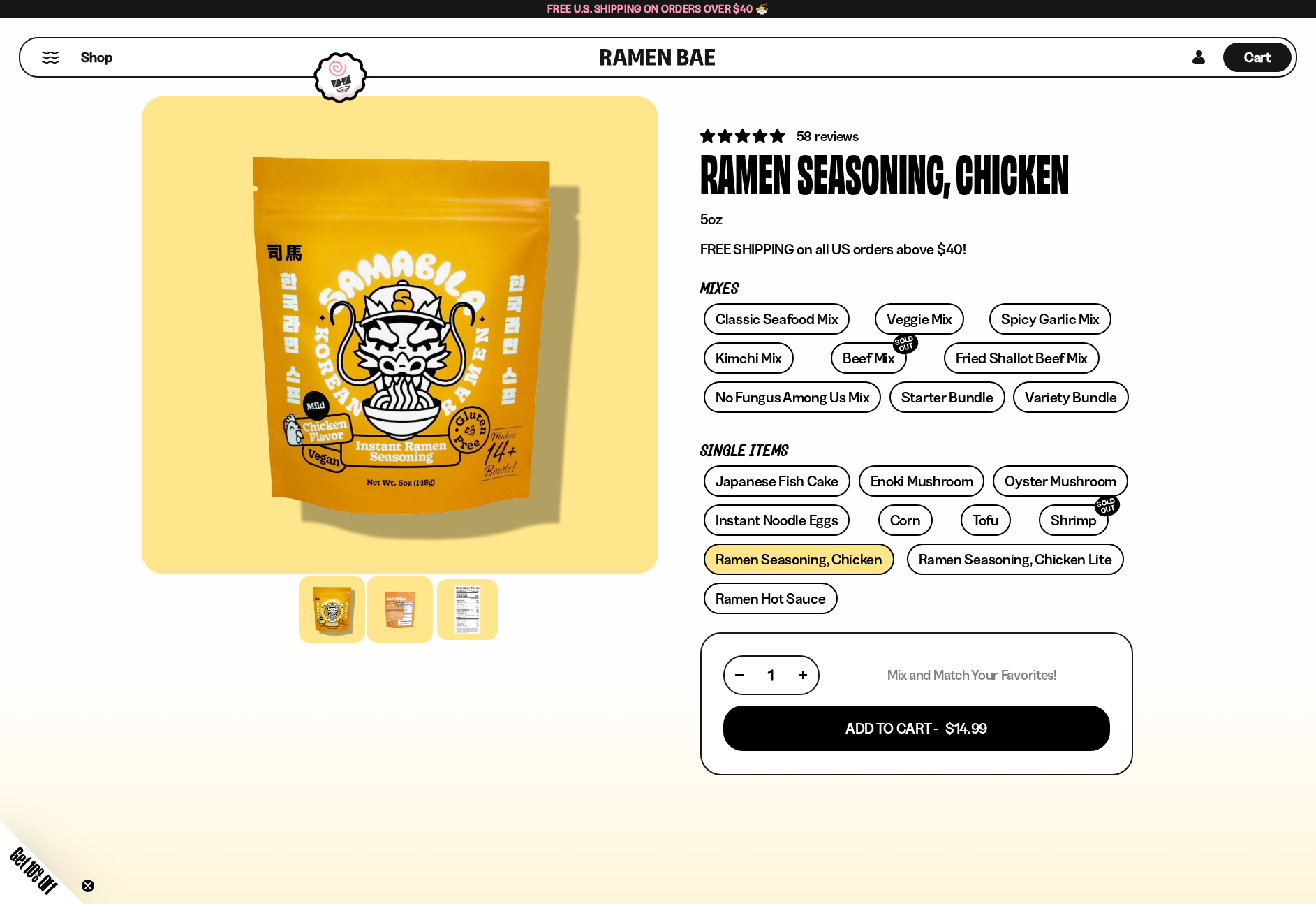
click at [400, 629] on div at bounding box center [400, 609] width 66 height 67
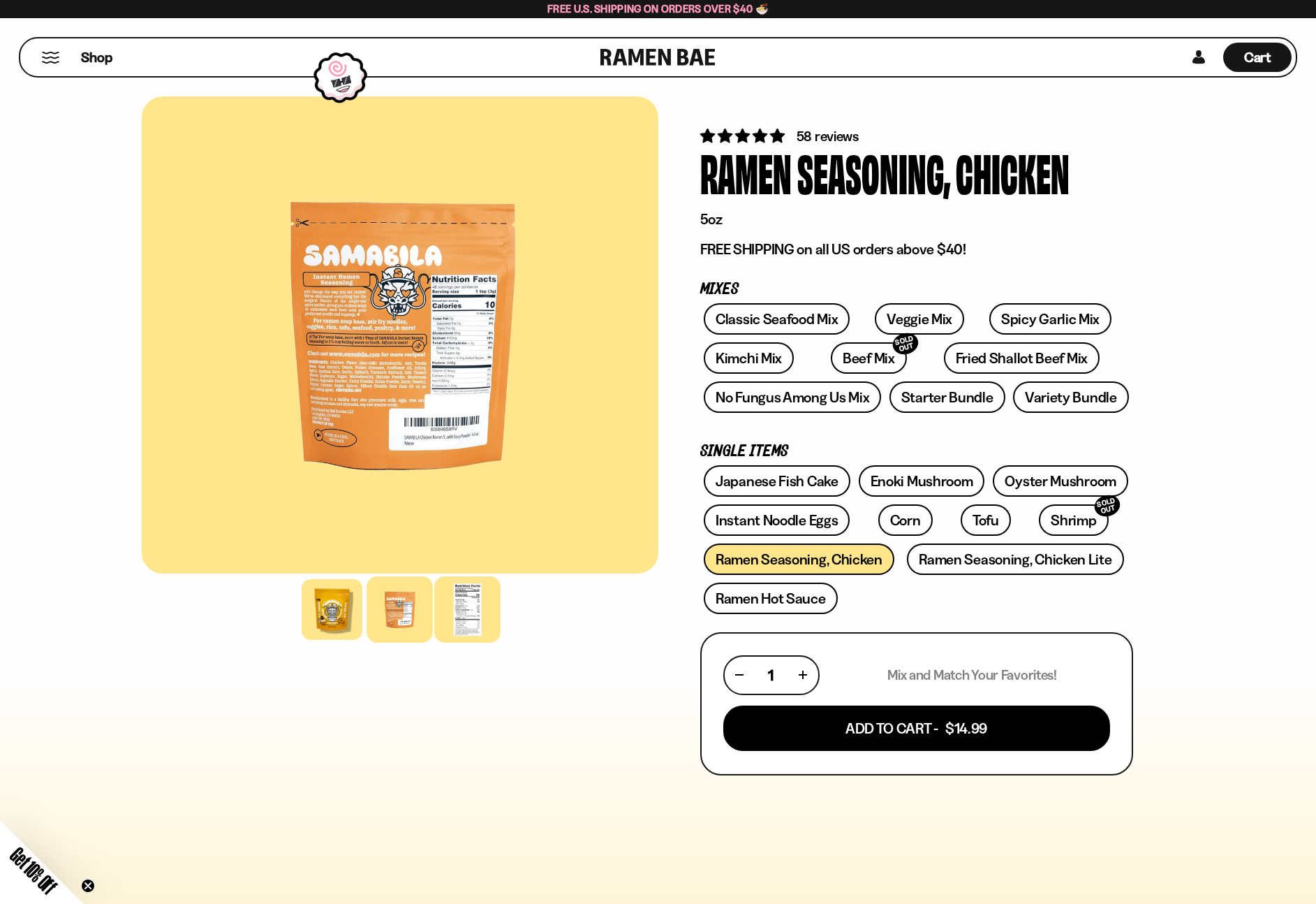
click at [451, 617] on div at bounding box center [467, 609] width 66 height 67
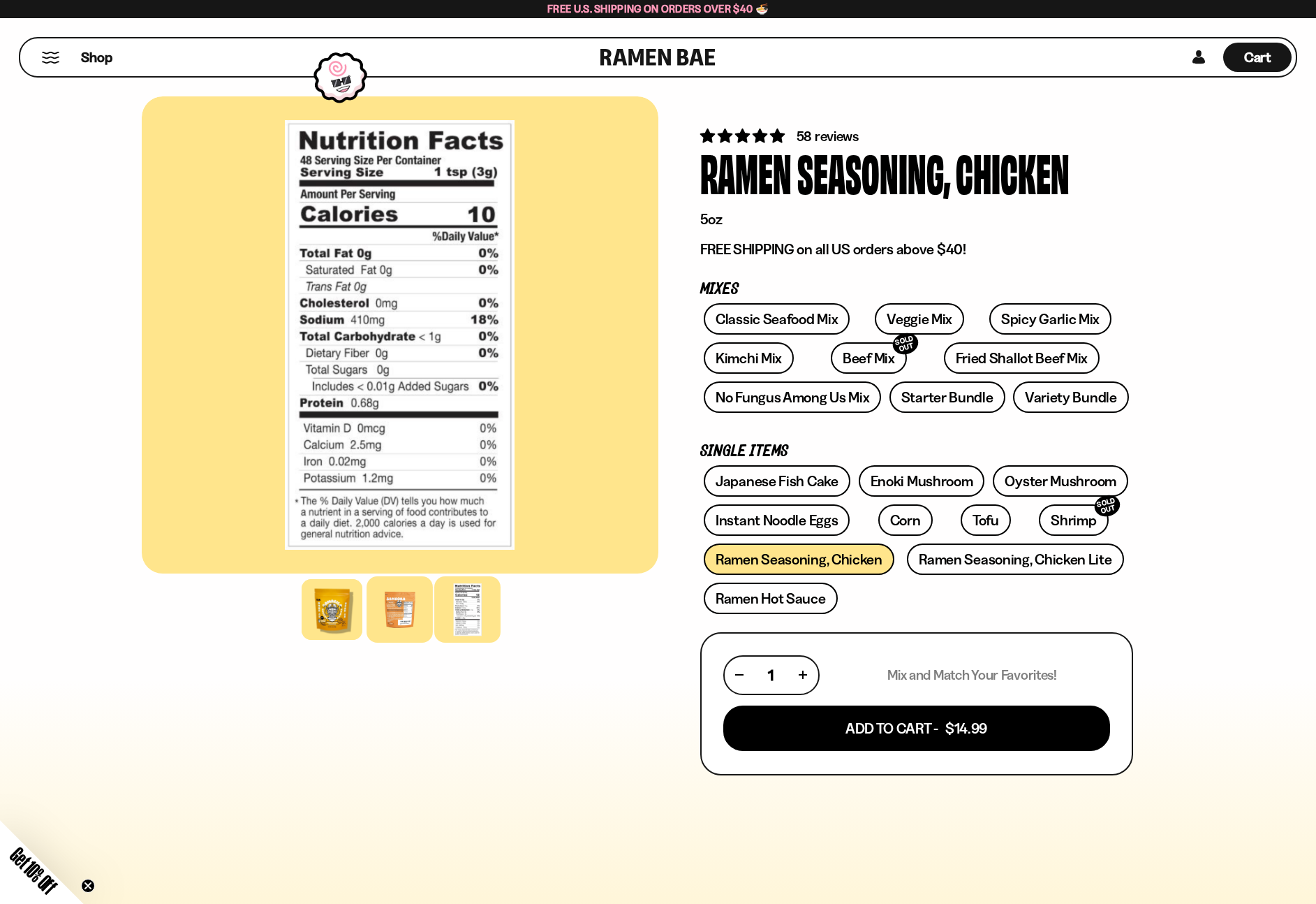
click at [415, 616] on div at bounding box center [400, 609] width 66 height 67
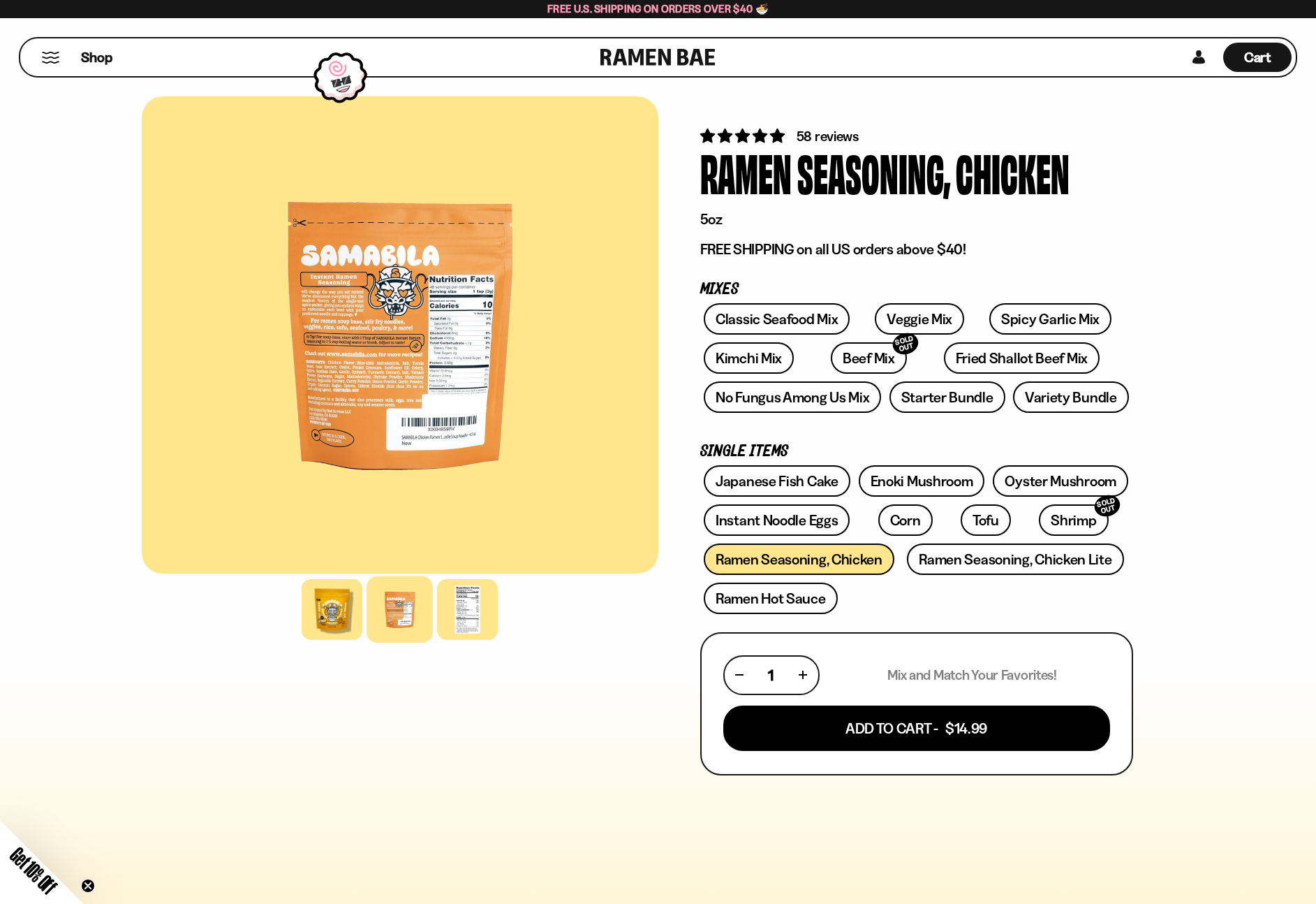
click at [362, 357] on div at bounding box center [400, 334] width 516 height 477
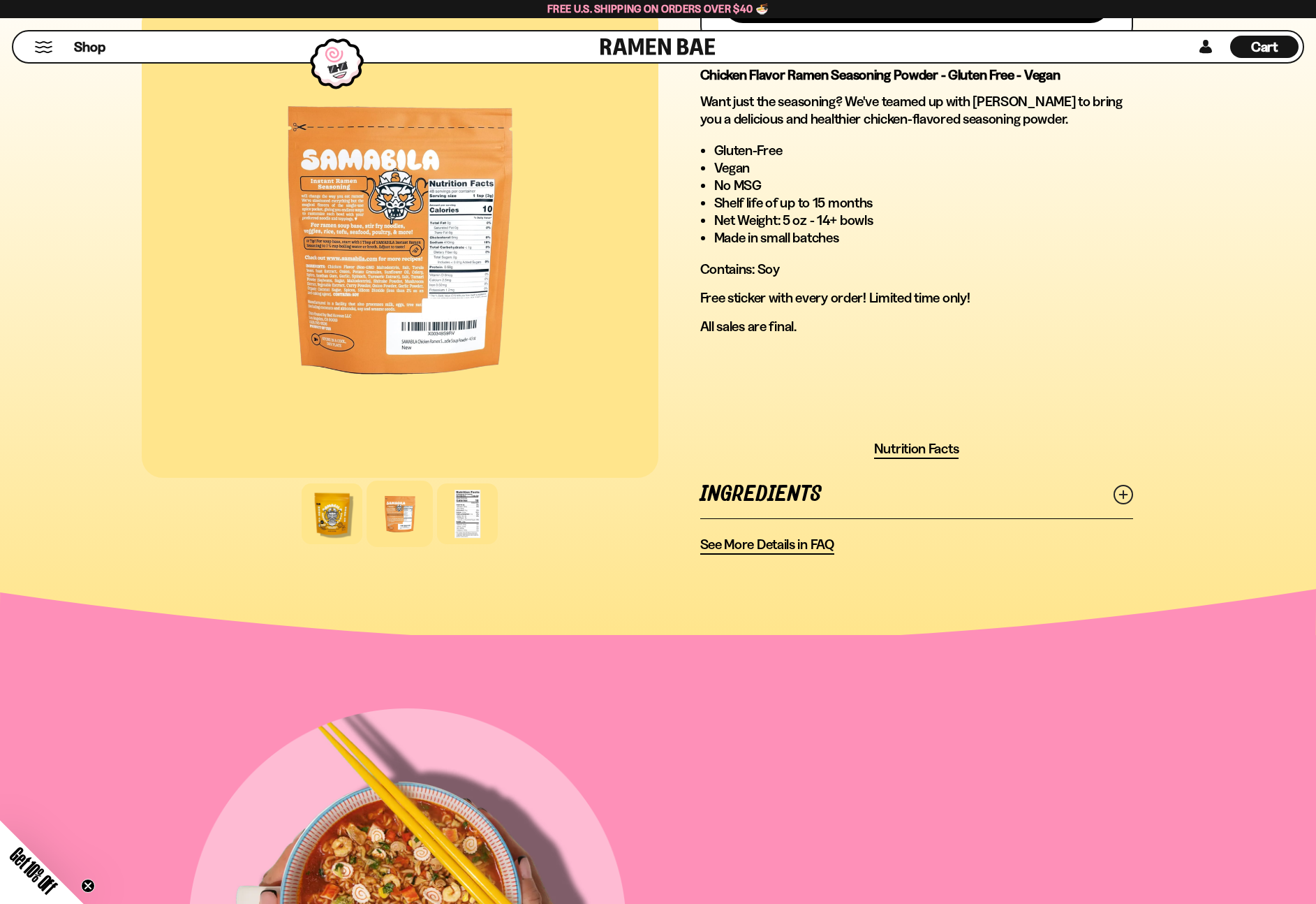
scroll to position [778, 0]
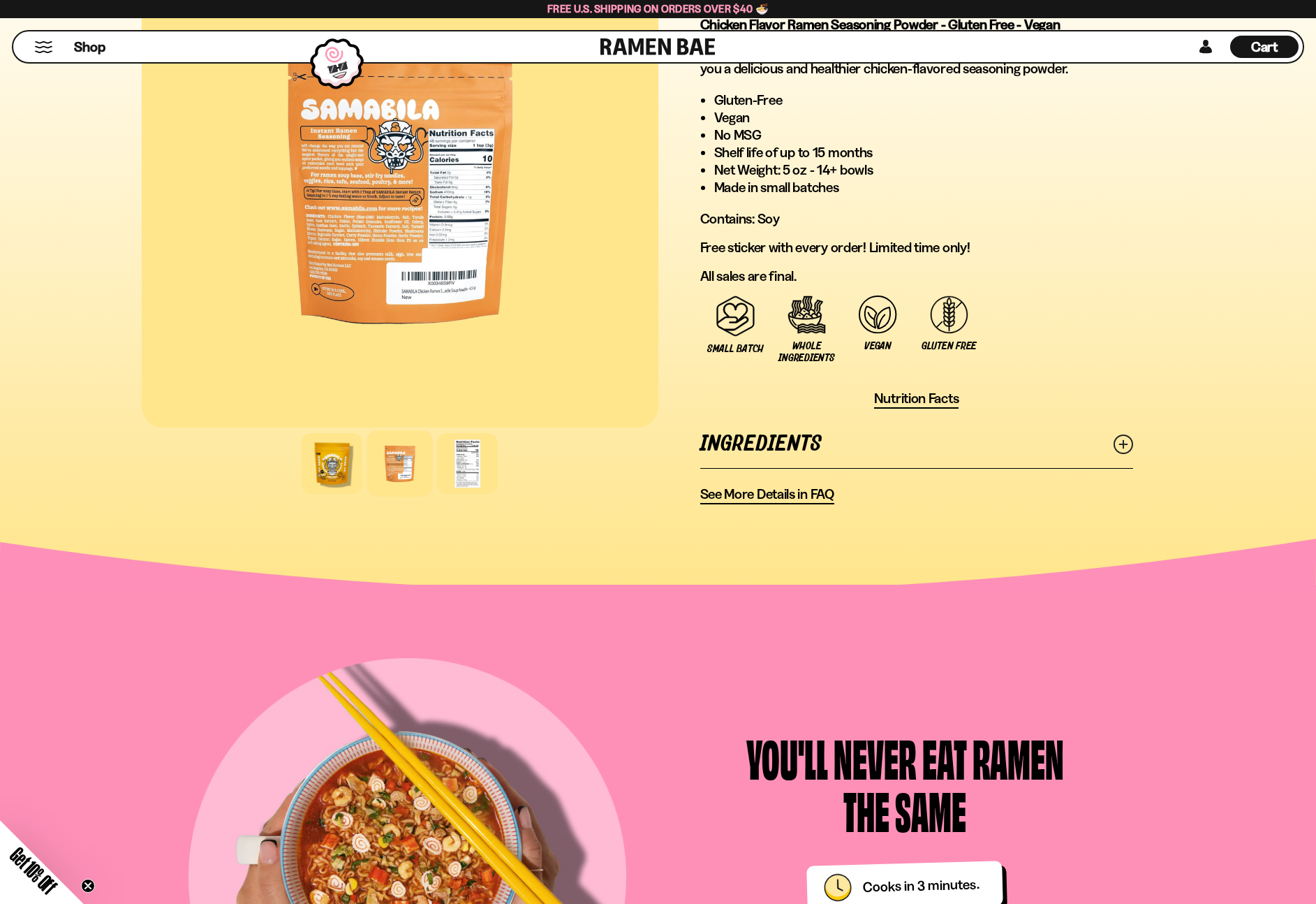
click at [802, 496] on span "See More Details in FAQ" at bounding box center [767, 493] width 134 height 17
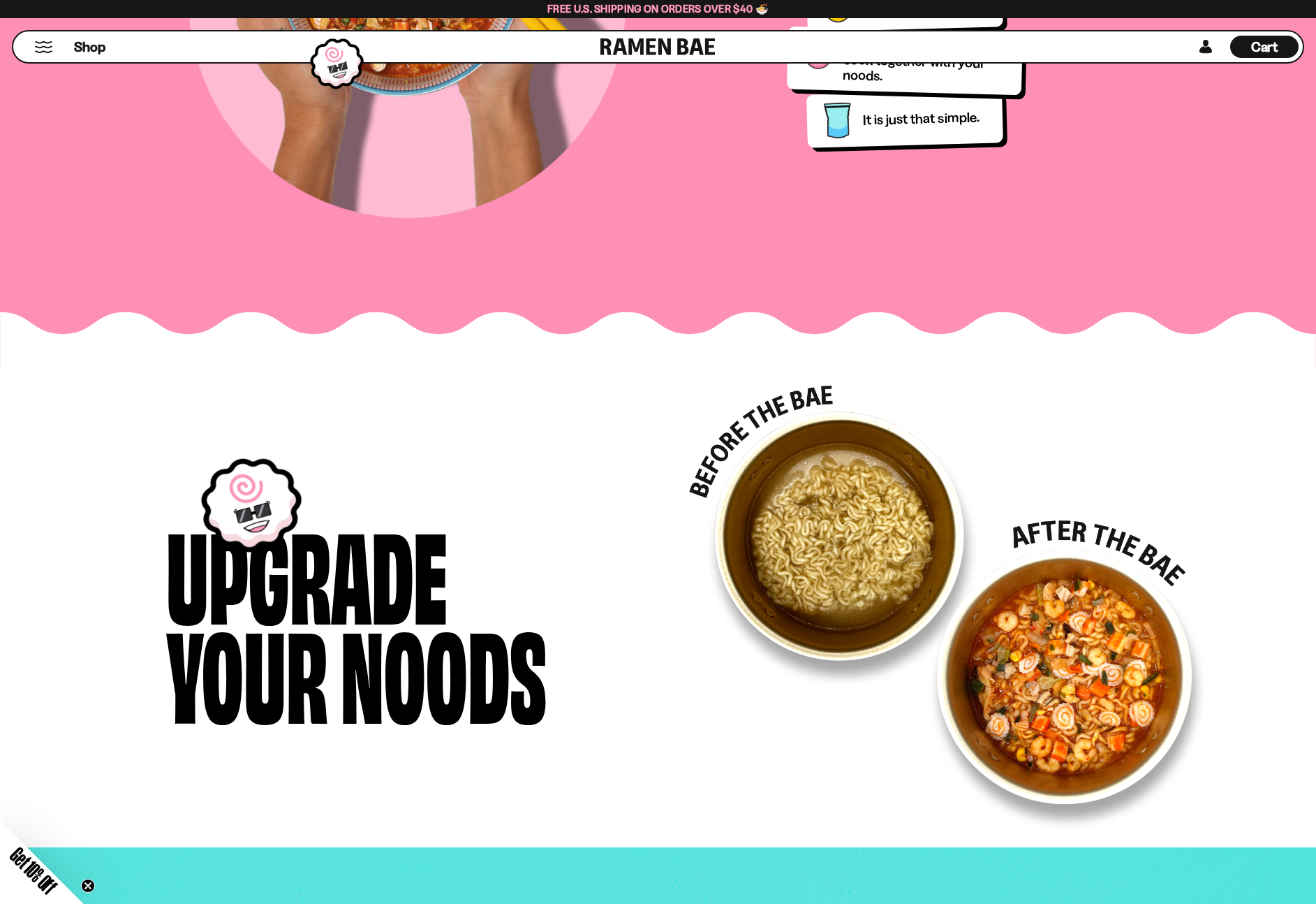
scroll to position [1943, 0]
